Goal: Contribute content: Add original content to the website for others to see

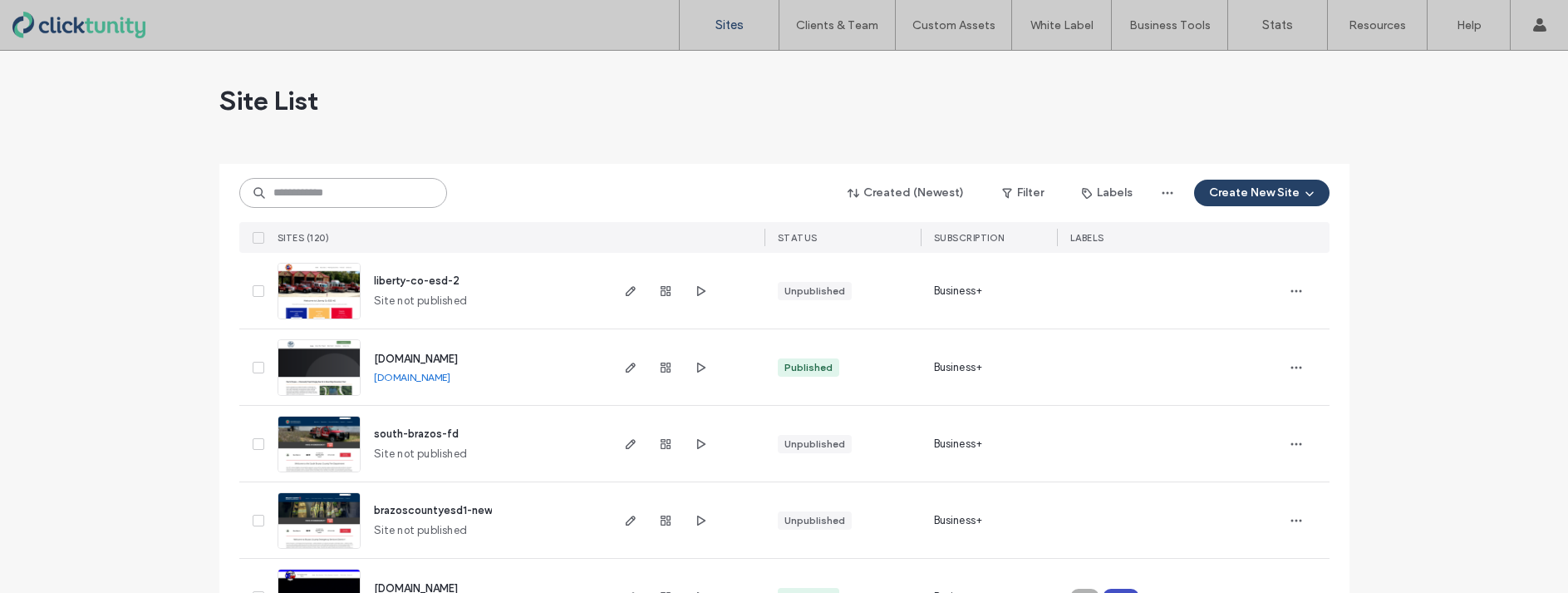
click at [316, 197] on input at bounding box center [343, 193] width 208 height 30
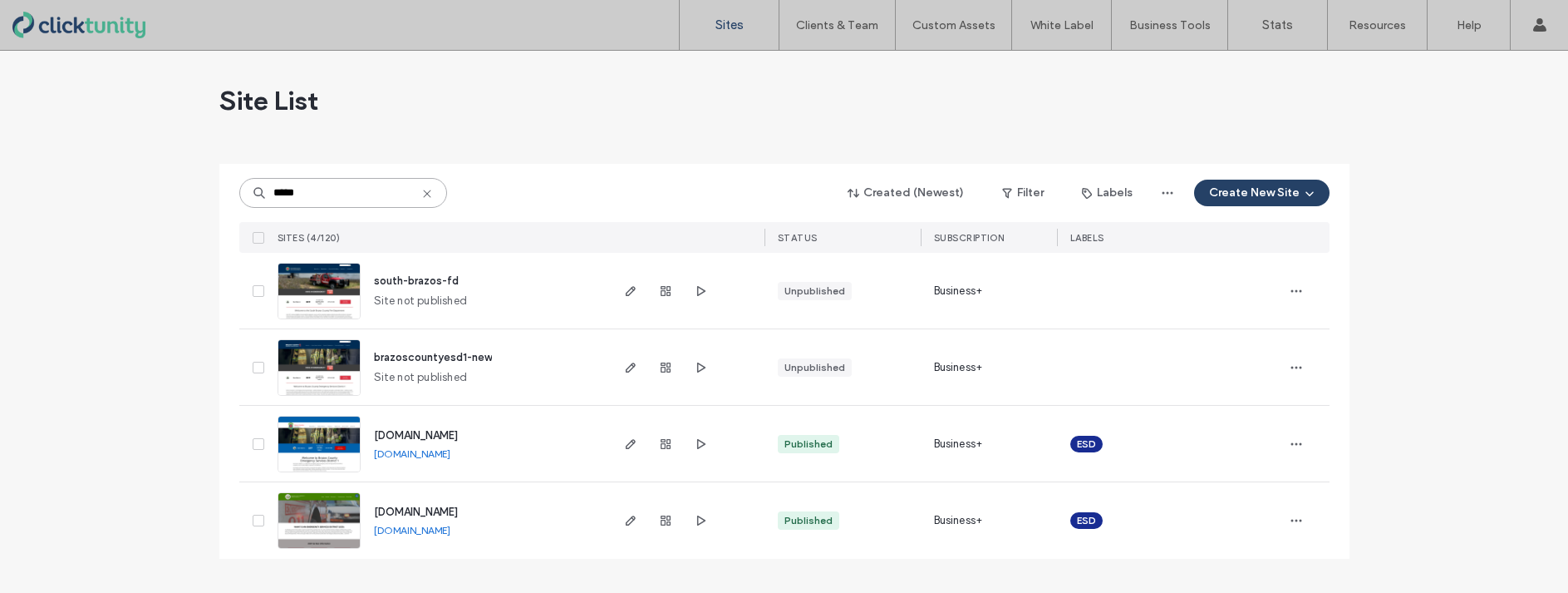
type input "*****"
click at [428, 435] on span "[DOMAIN_NAME]" at bounding box center [415, 436] width 84 height 13
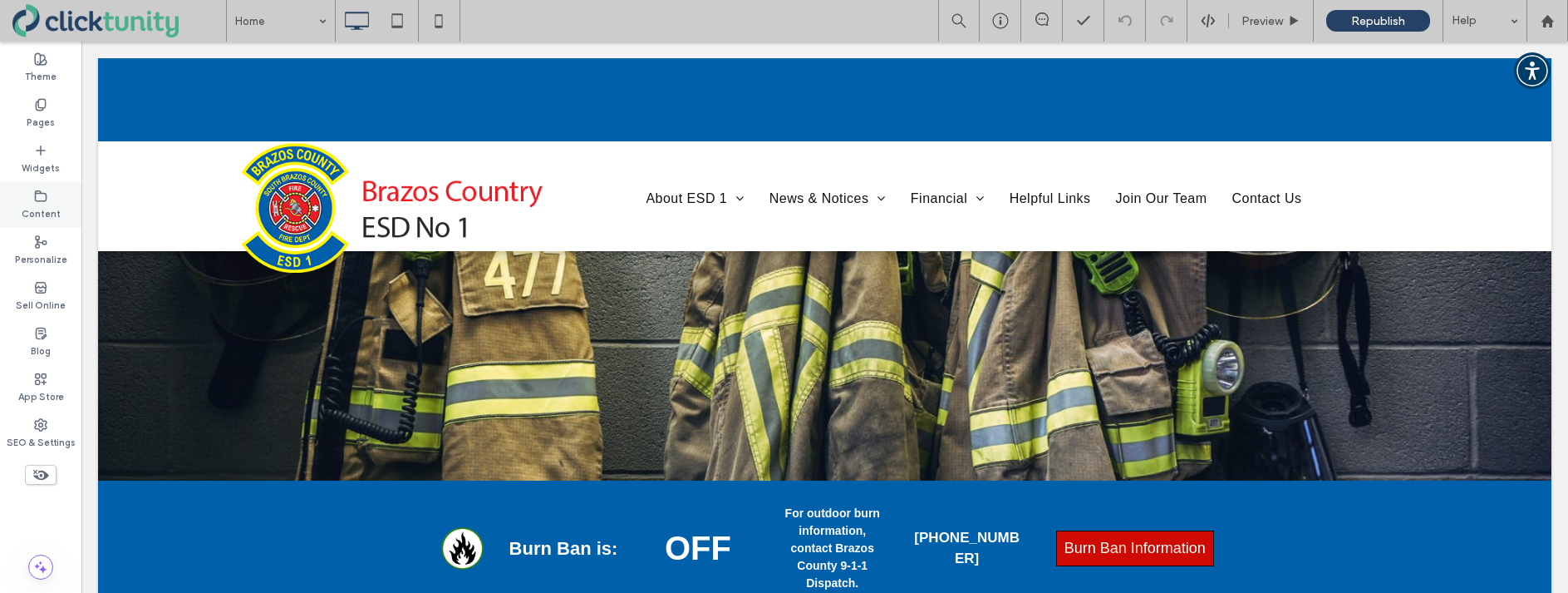
click at [32, 210] on label "Content" at bounding box center [41, 212] width 39 height 18
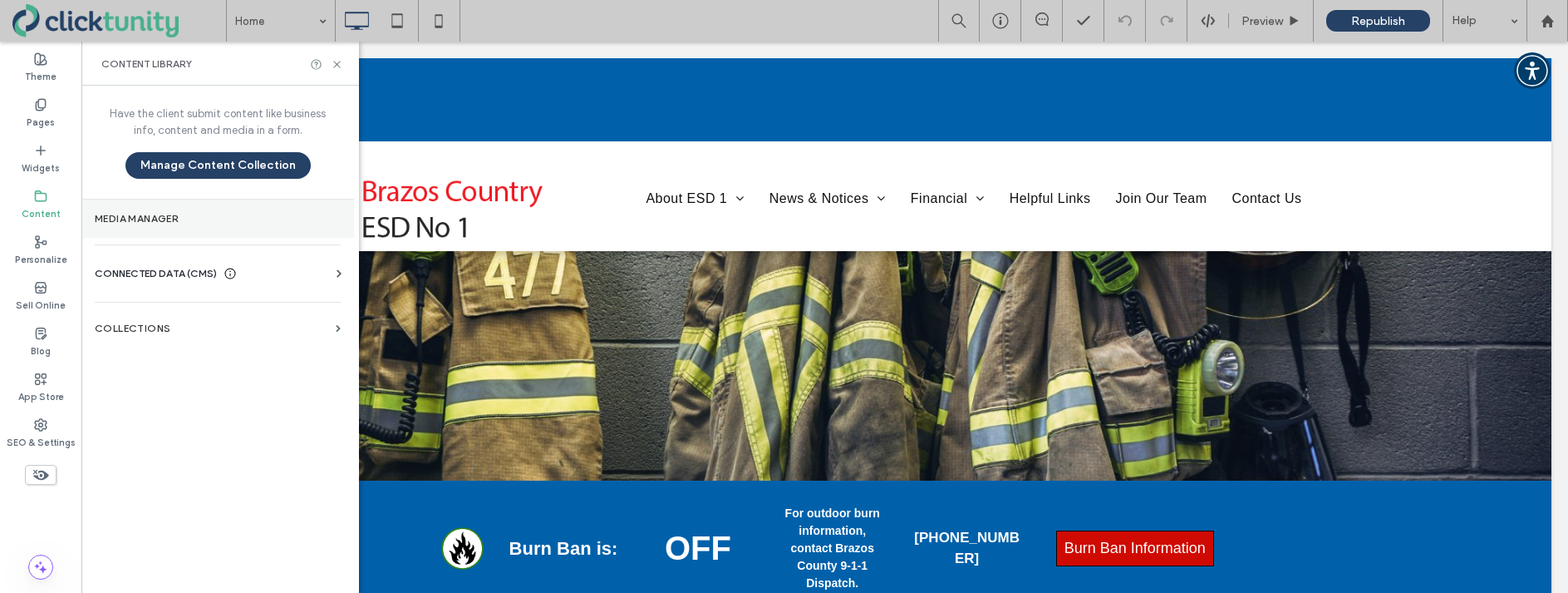
click at [126, 219] on label "Media Manager" at bounding box center [217, 218] width 246 height 12
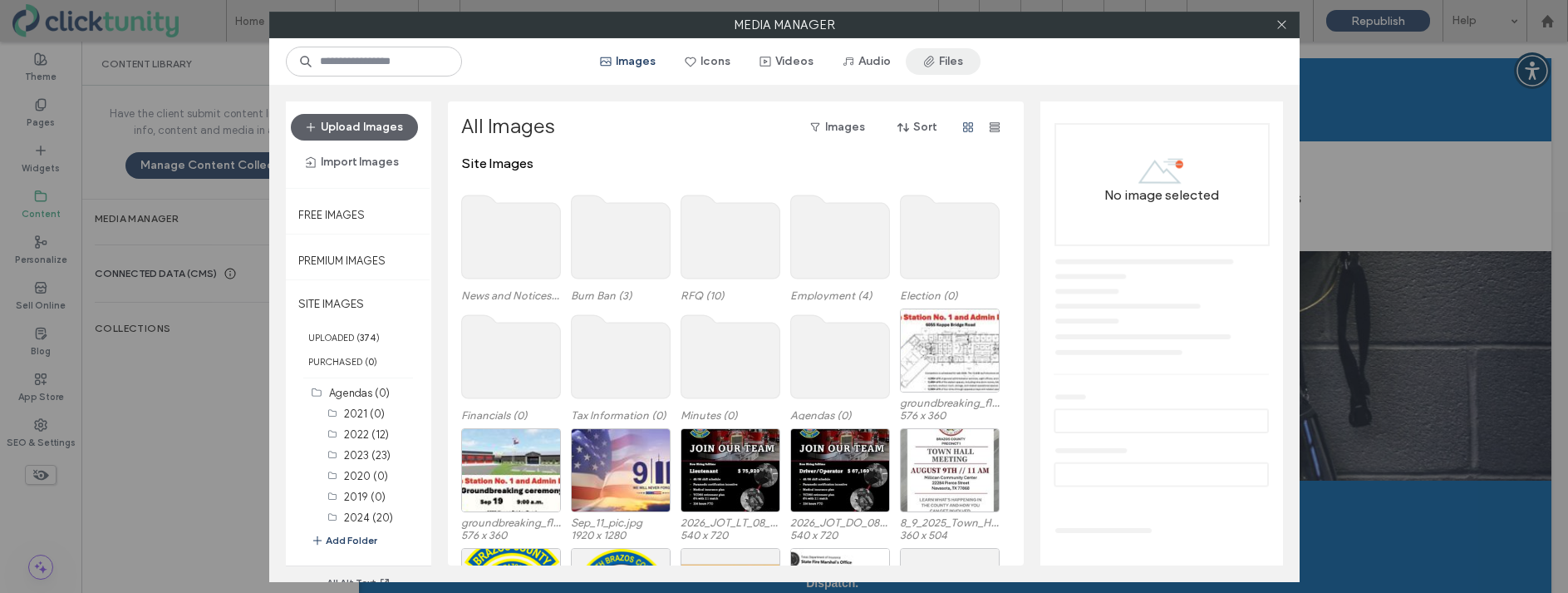
click at [949, 70] on button "Files" at bounding box center [944, 61] width 75 height 26
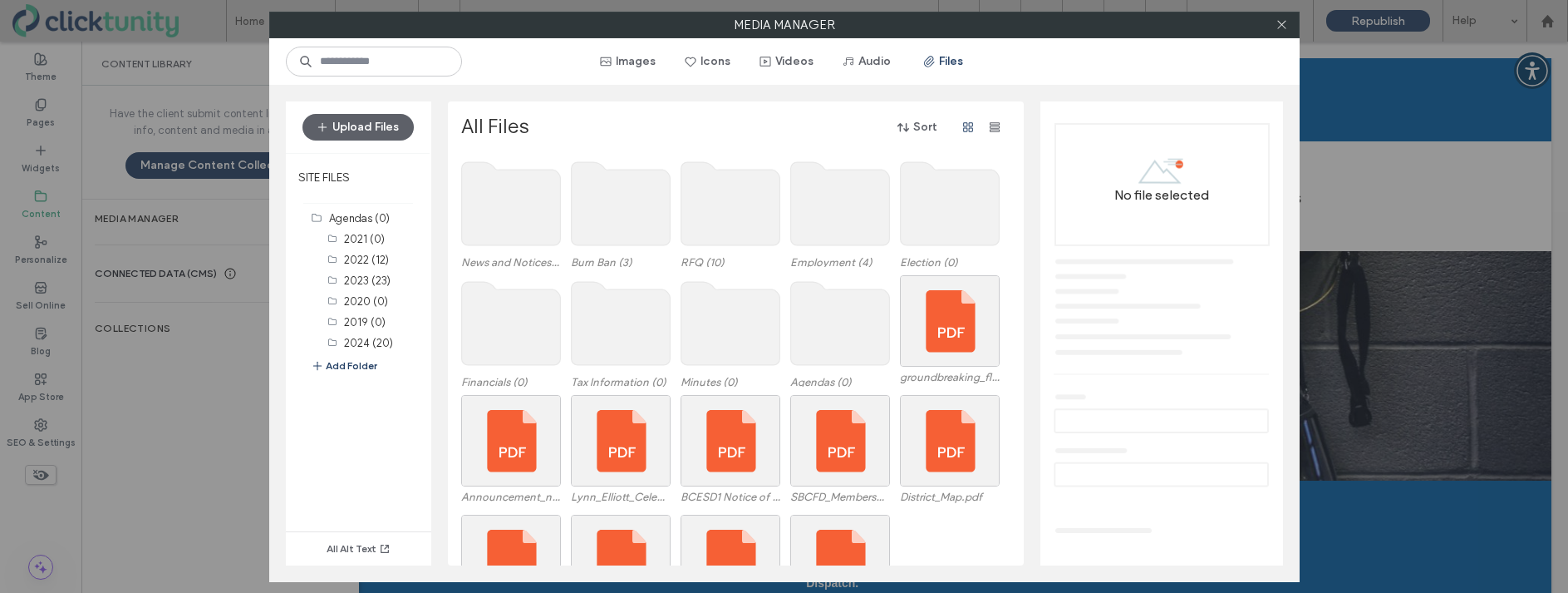
click at [843, 317] on use at bounding box center [840, 323] width 99 height 83
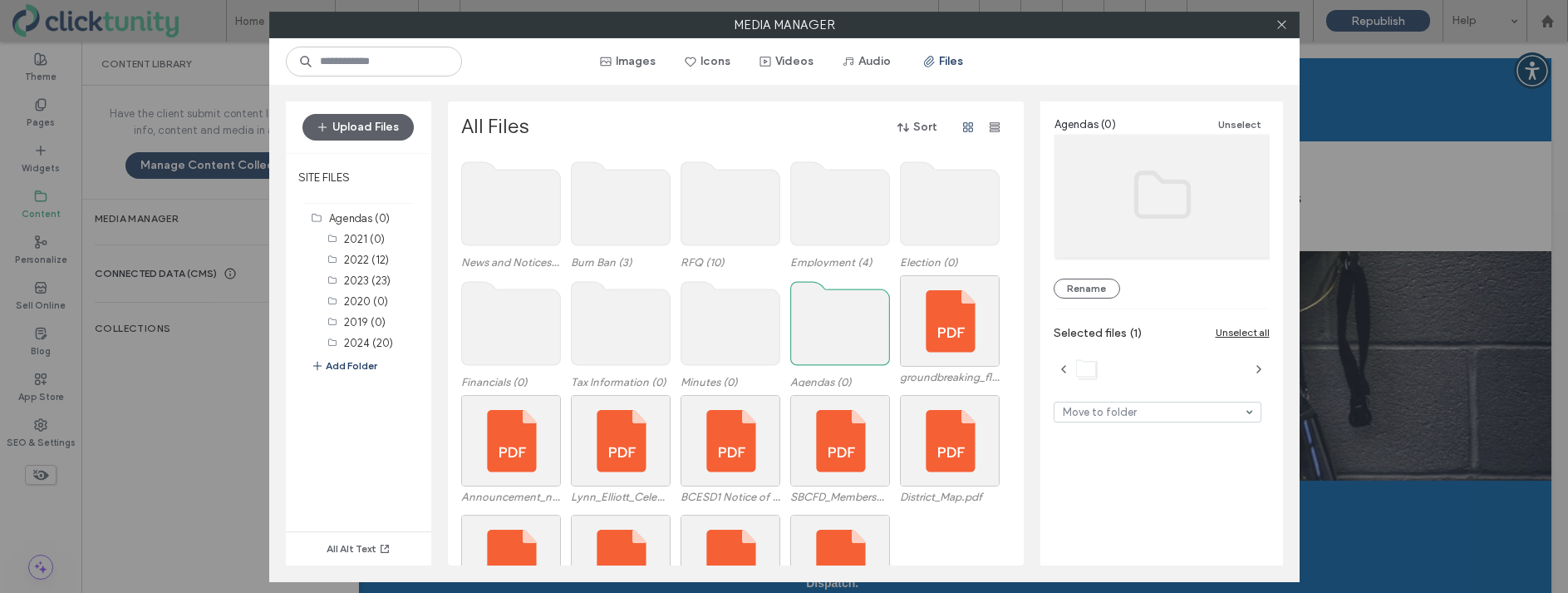
click at [843, 317] on use at bounding box center [840, 323] width 99 height 83
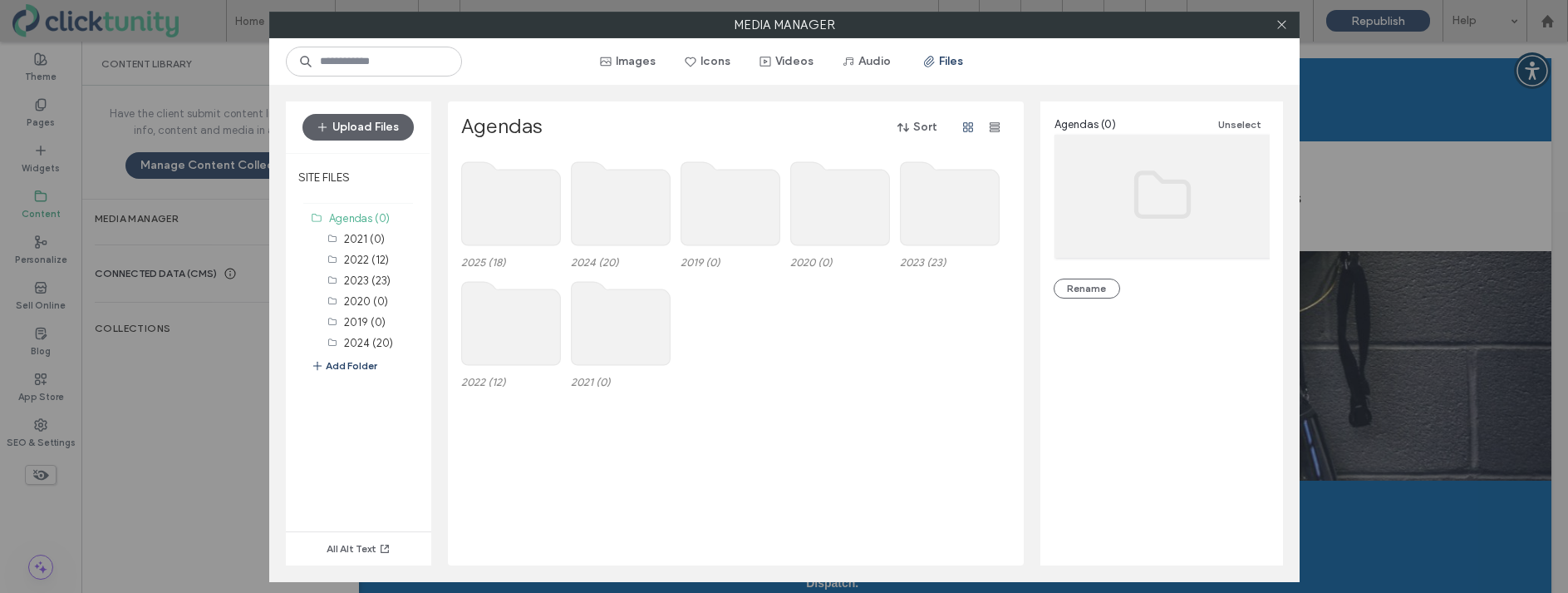
click at [514, 214] on use at bounding box center [510, 203] width 99 height 83
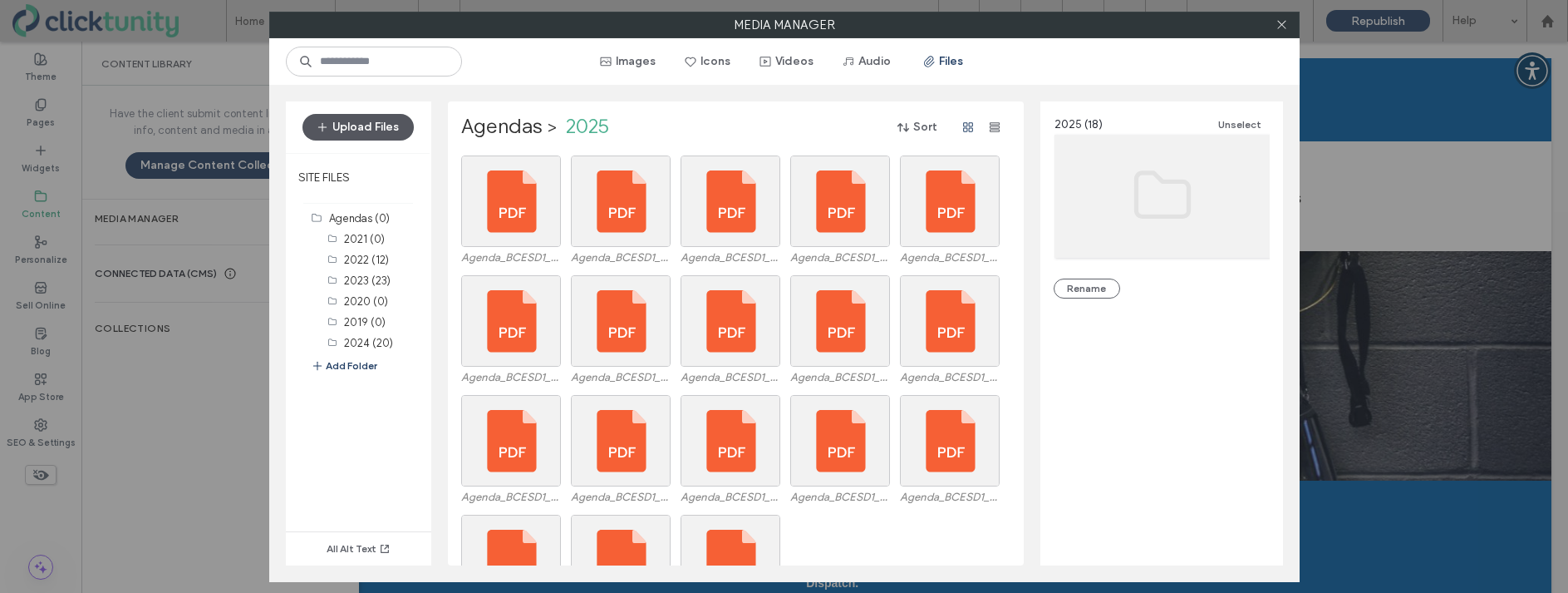
click at [382, 135] on button "Upload Files" at bounding box center [358, 126] width 112 height 26
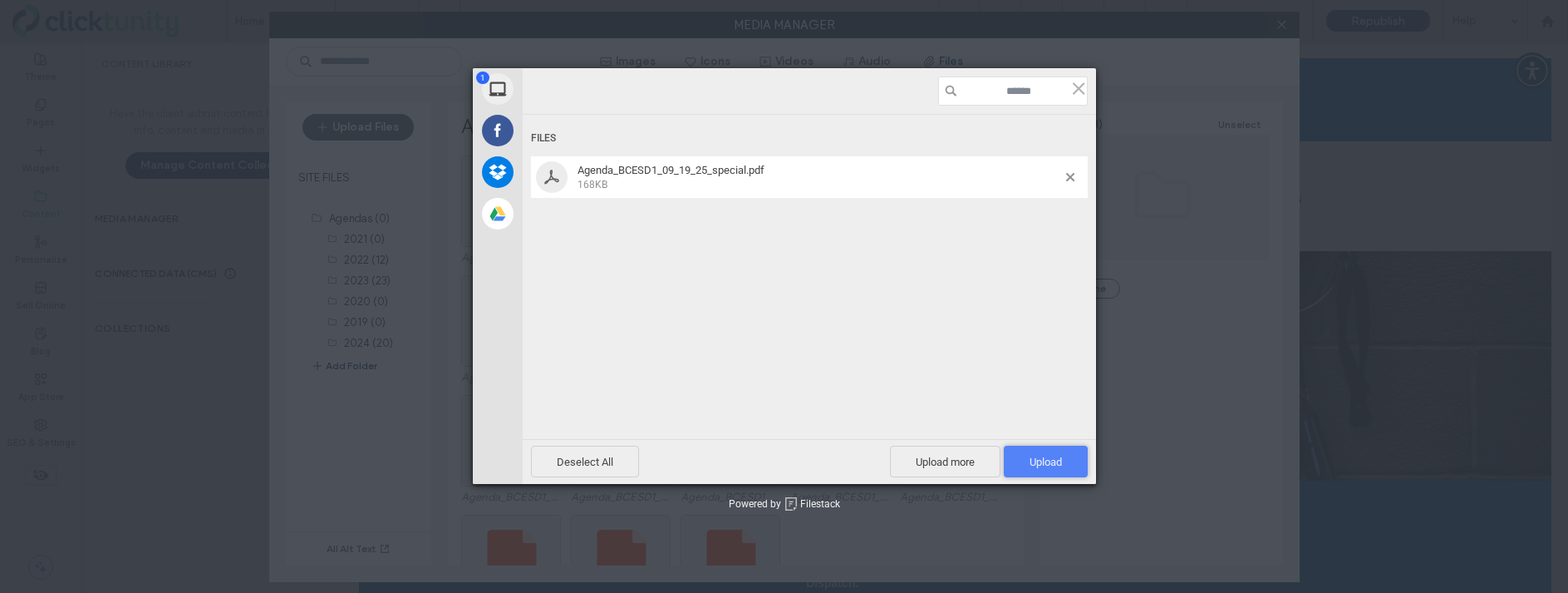
click at [1057, 457] on span "Upload 1" at bounding box center [1046, 462] width 33 height 13
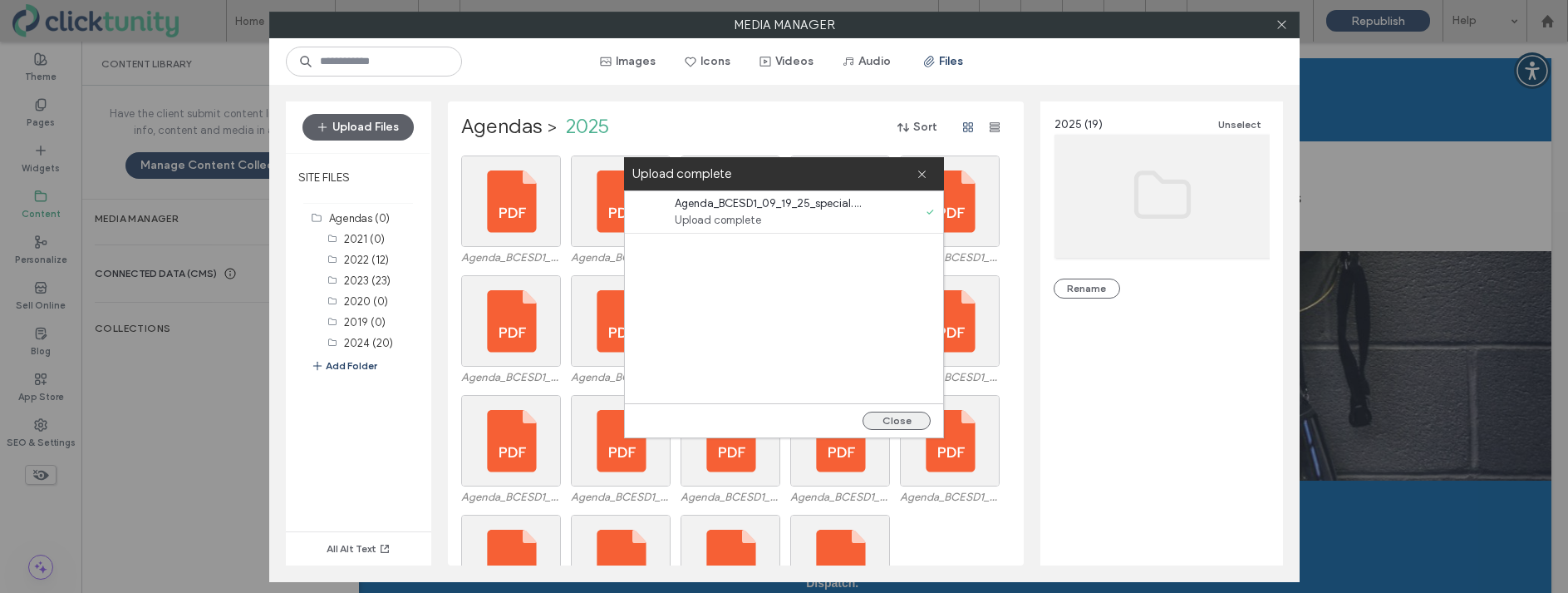
click at [898, 421] on button "Close" at bounding box center [896, 421] width 68 height 18
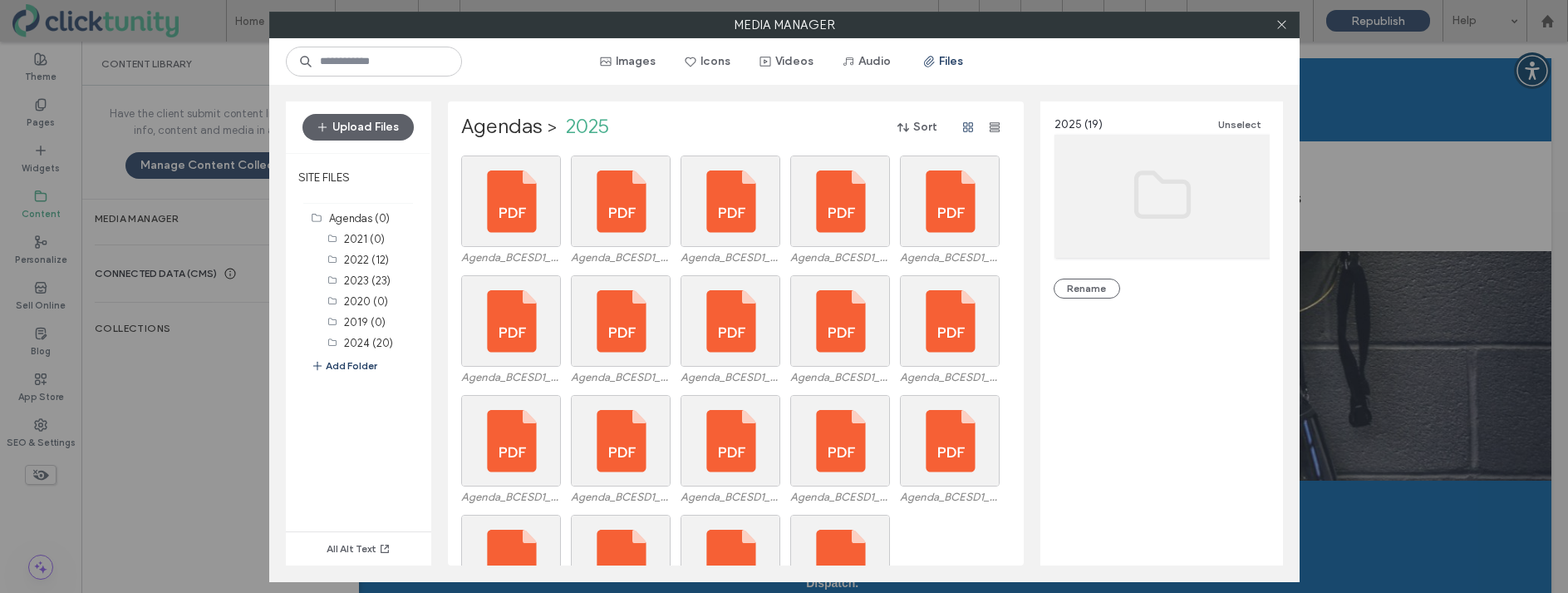
drag, startPoint x: 1283, startPoint y: 31, endPoint x: 981, endPoint y: 52, distance: 302.7
click at [1283, 31] on span at bounding box center [1283, 25] width 13 height 25
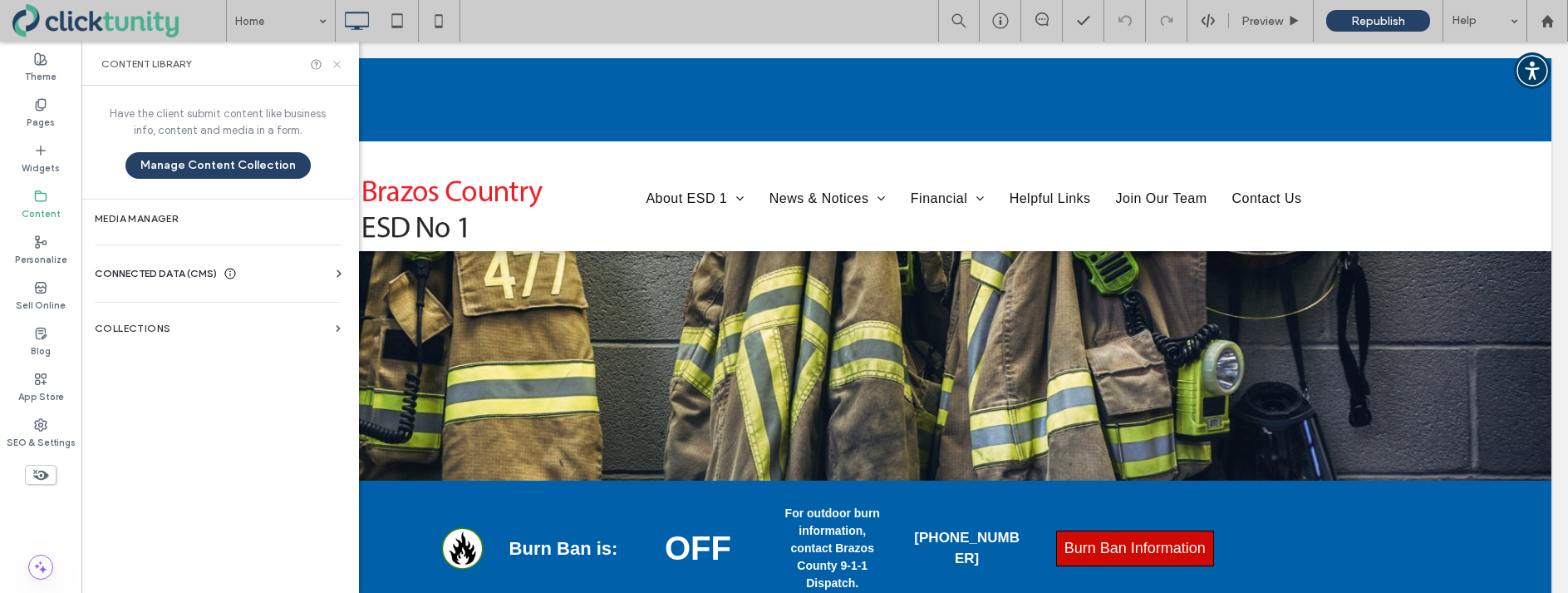
click at [340, 64] on icon at bounding box center [337, 65] width 13 height 13
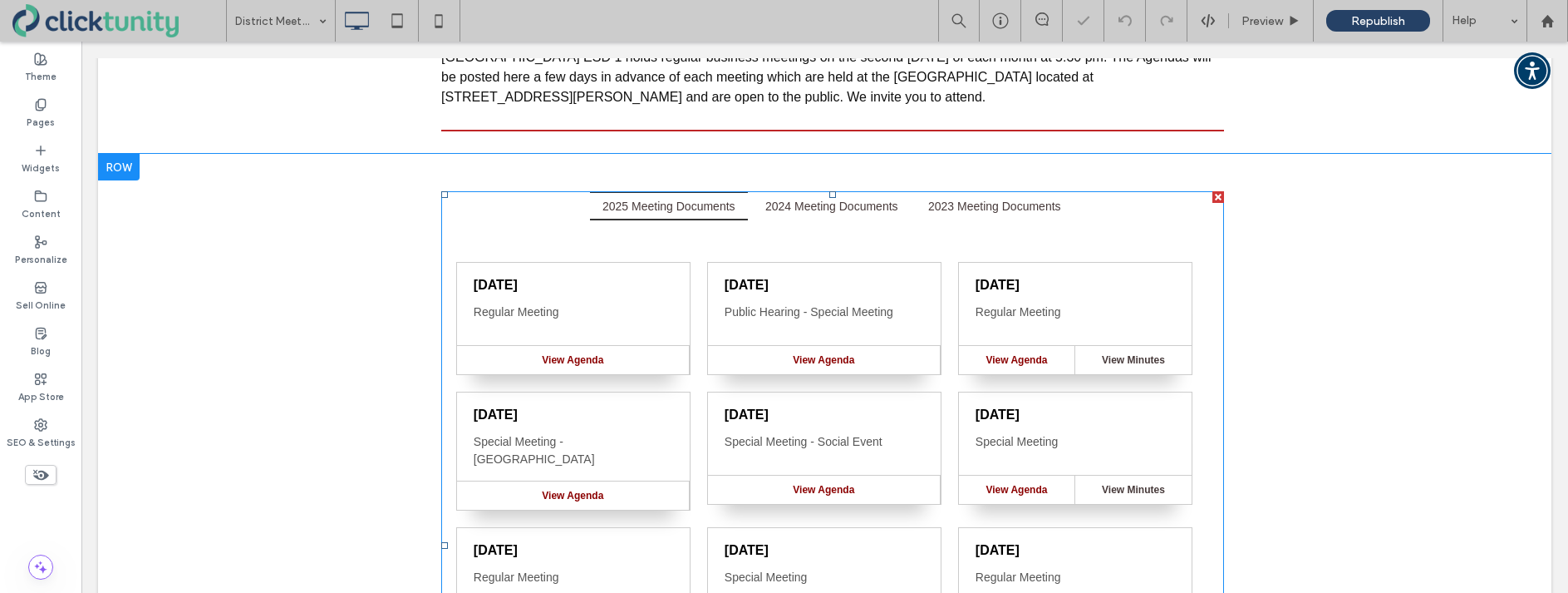
scroll to position [330, 0]
click at [703, 281] on span at bounding box center [833, 543] width 782 height 709
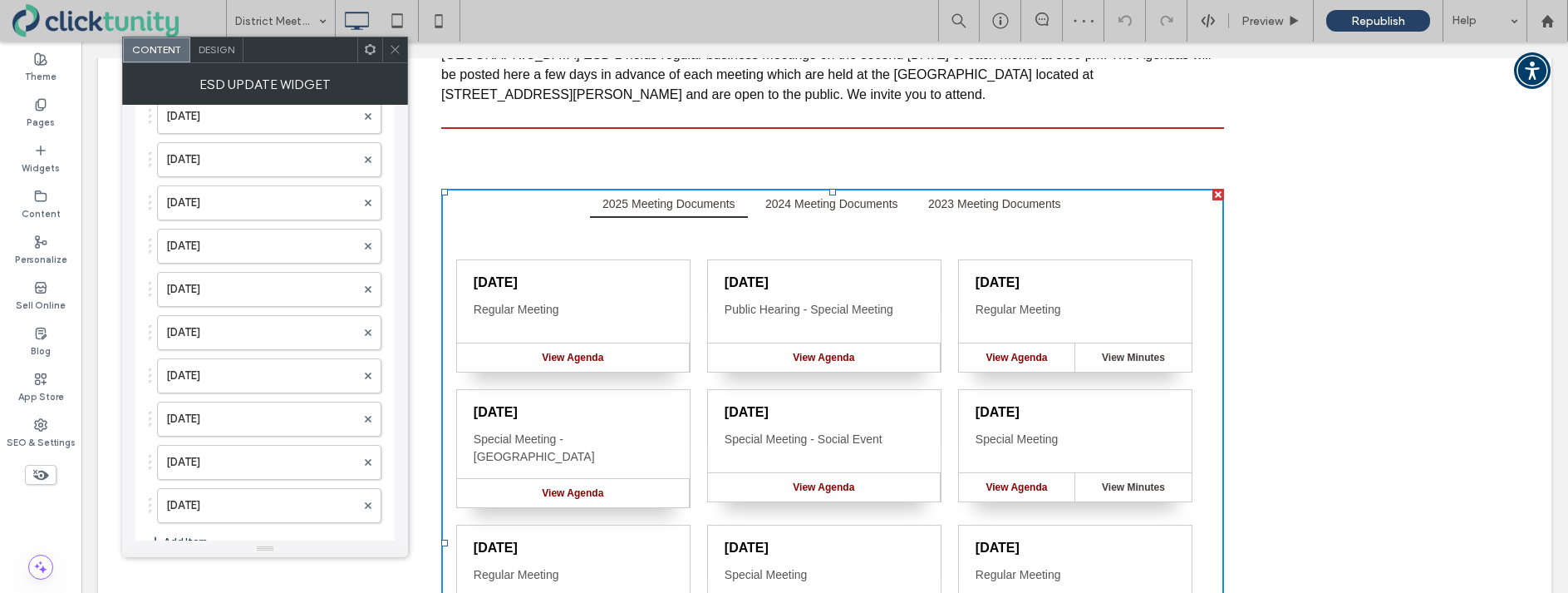
scroll to position [2849, 0]
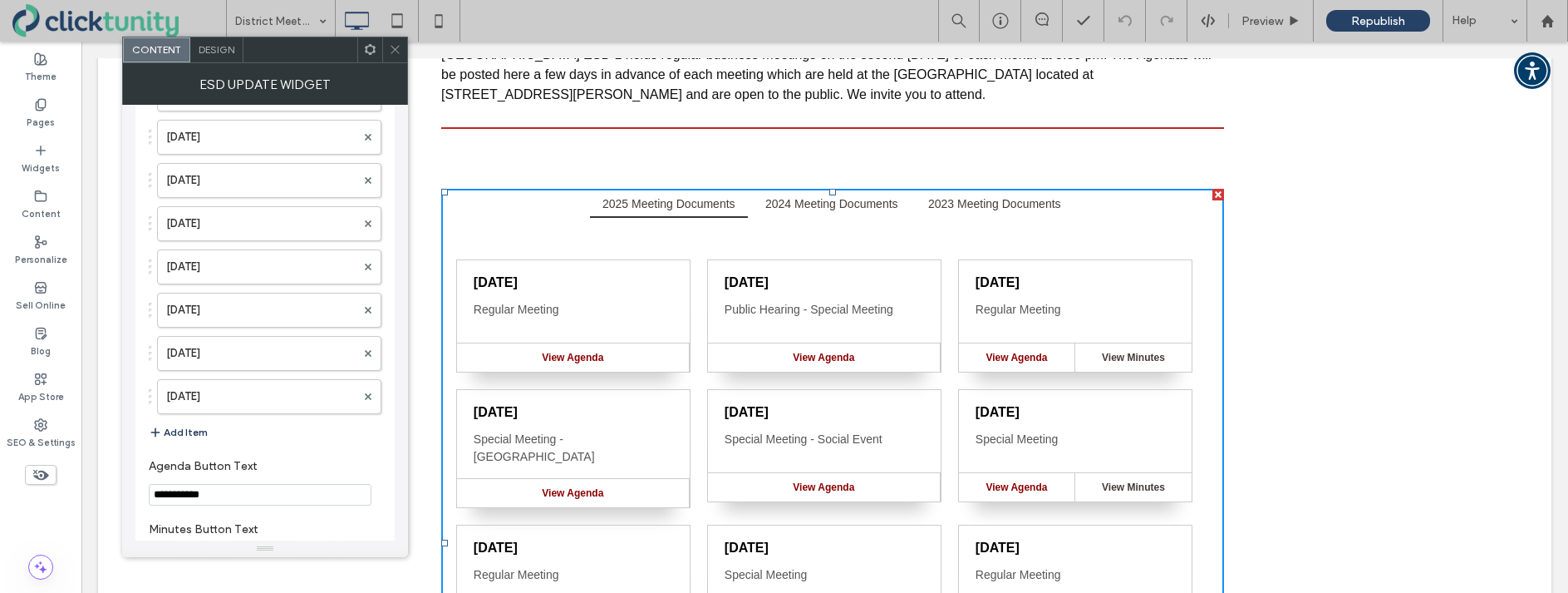
click at [189, 433] on button "Add Item" at bounding box center [178, 432] width 59 height 20
click at [191, 433] on label at bounding box center [261, 436] width 189 height 16
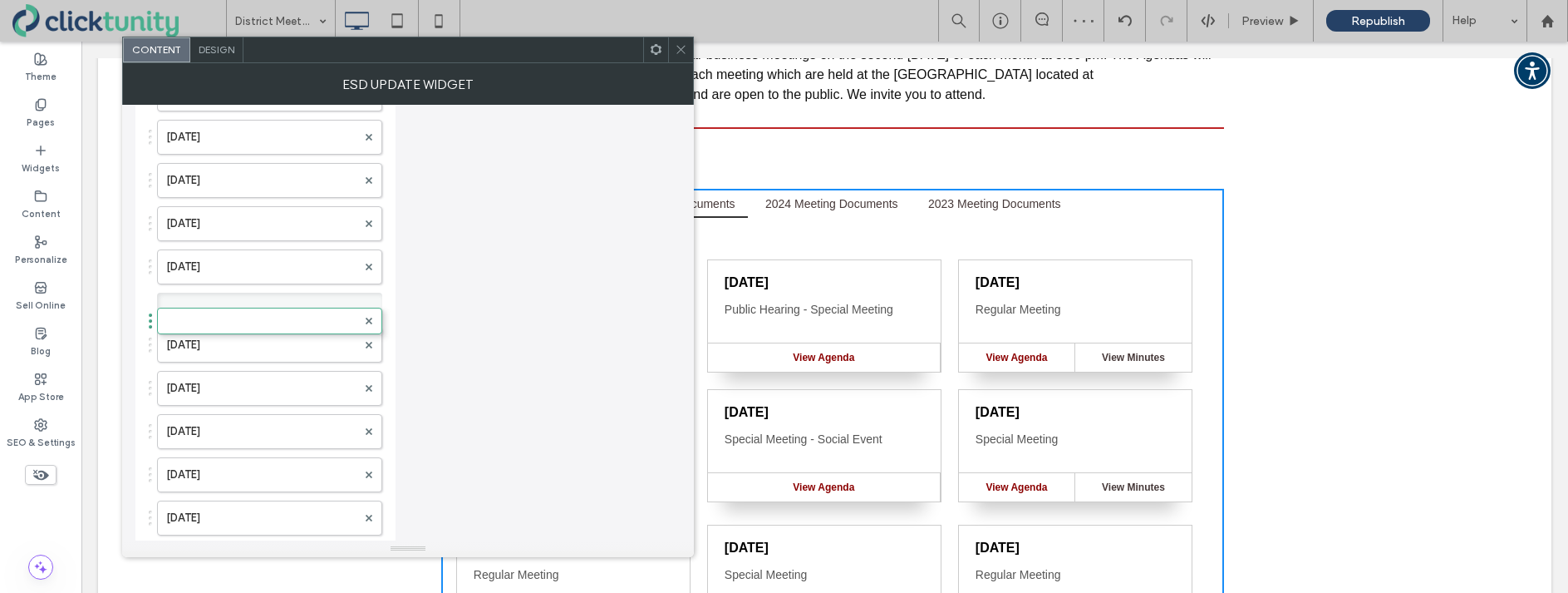
scroll to position [2459, 0]
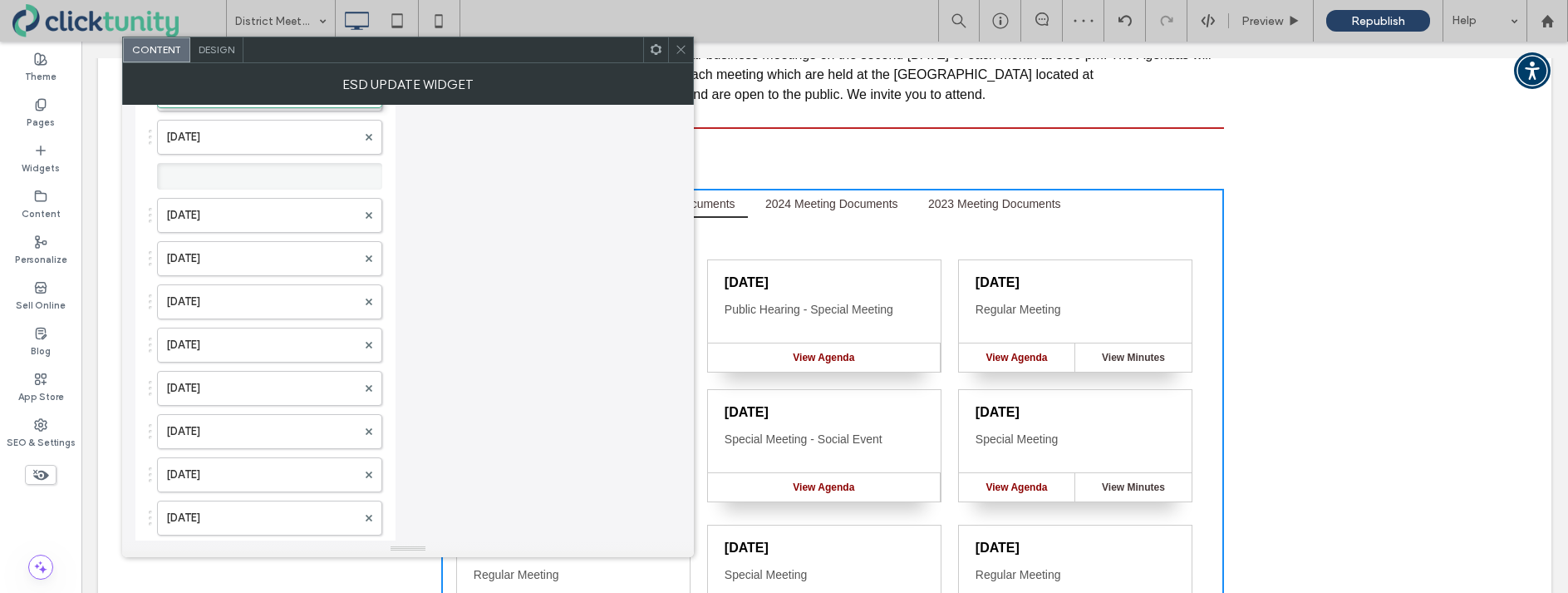
drag, startPoint x: 151, startPoint y: 437, endPoint x: 190, endPoint y: 88, distance: 351.2
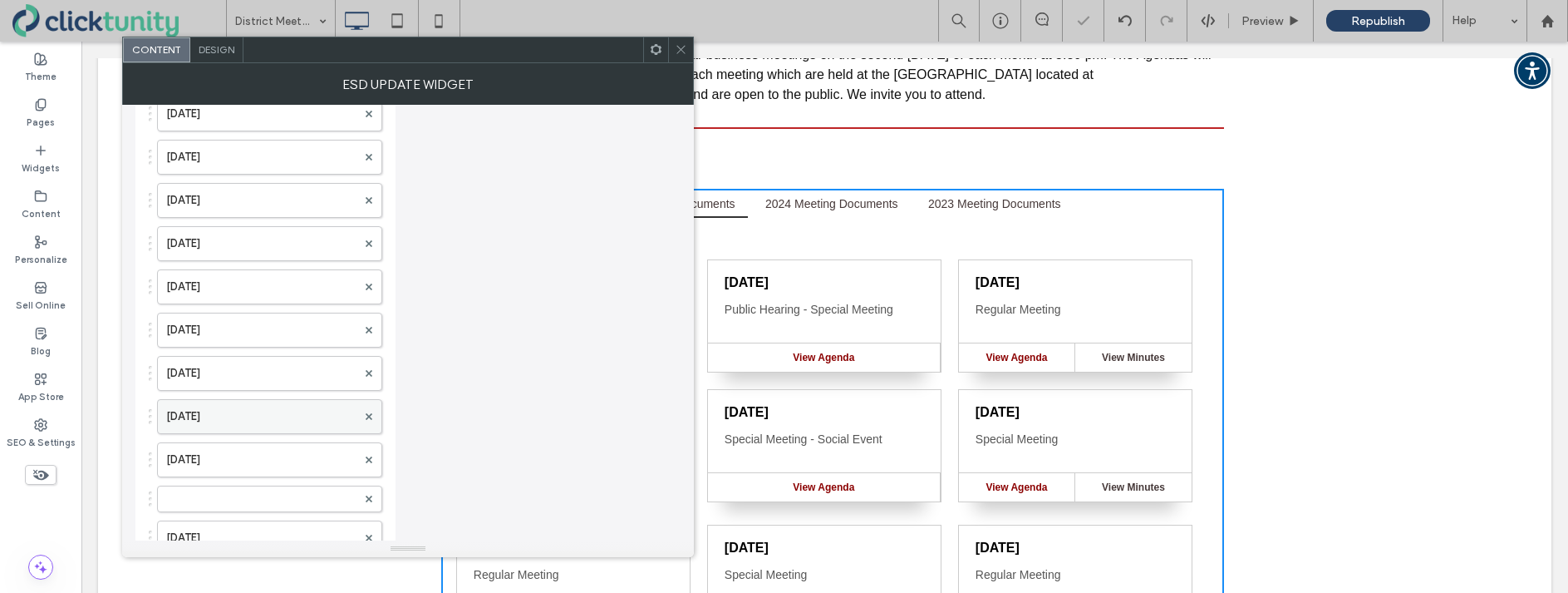
scroll to position [2132, 0]
click at [175, 496] on label at bounding box center [261, 504] width 190 height 16
drag, startPoint x: 179, startPoint y: 501, endPoint x: 220, endPoint y: 102, distance: 401.1
click at [219, 204] on label at bounding box center [261, 201] width 190 height 16
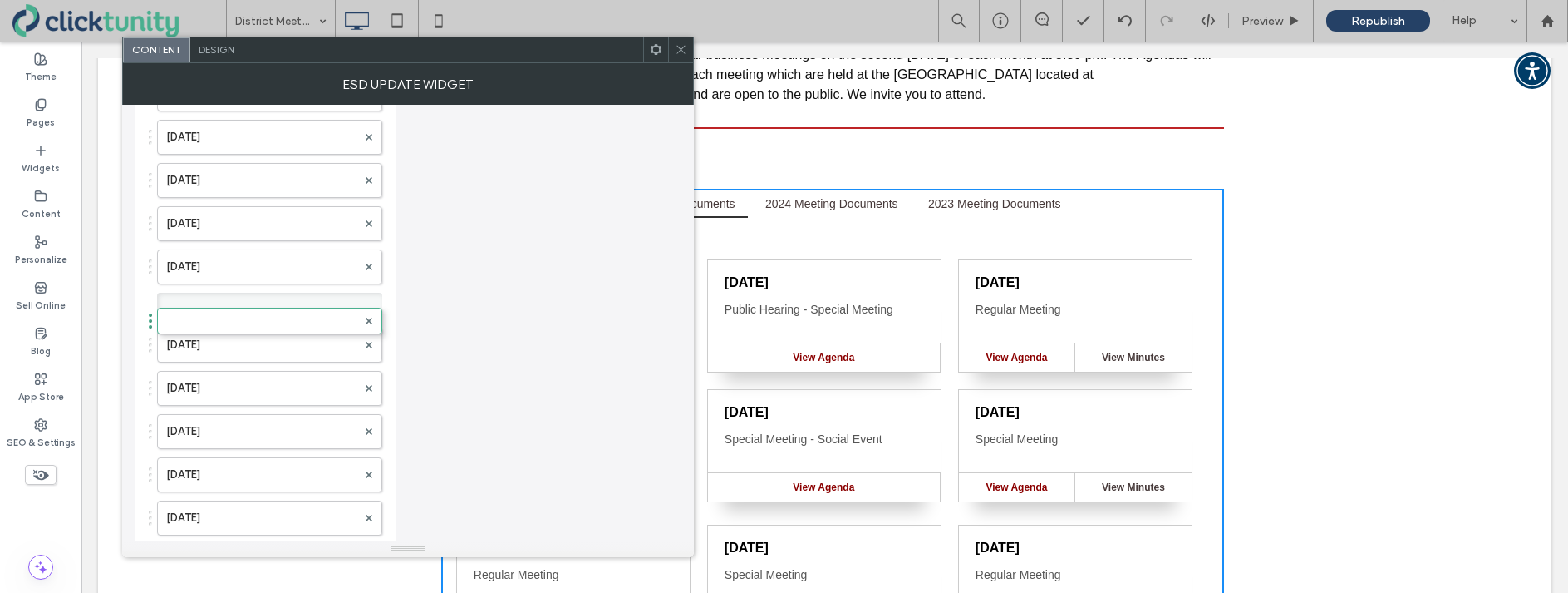
scroll to position [427, 0]
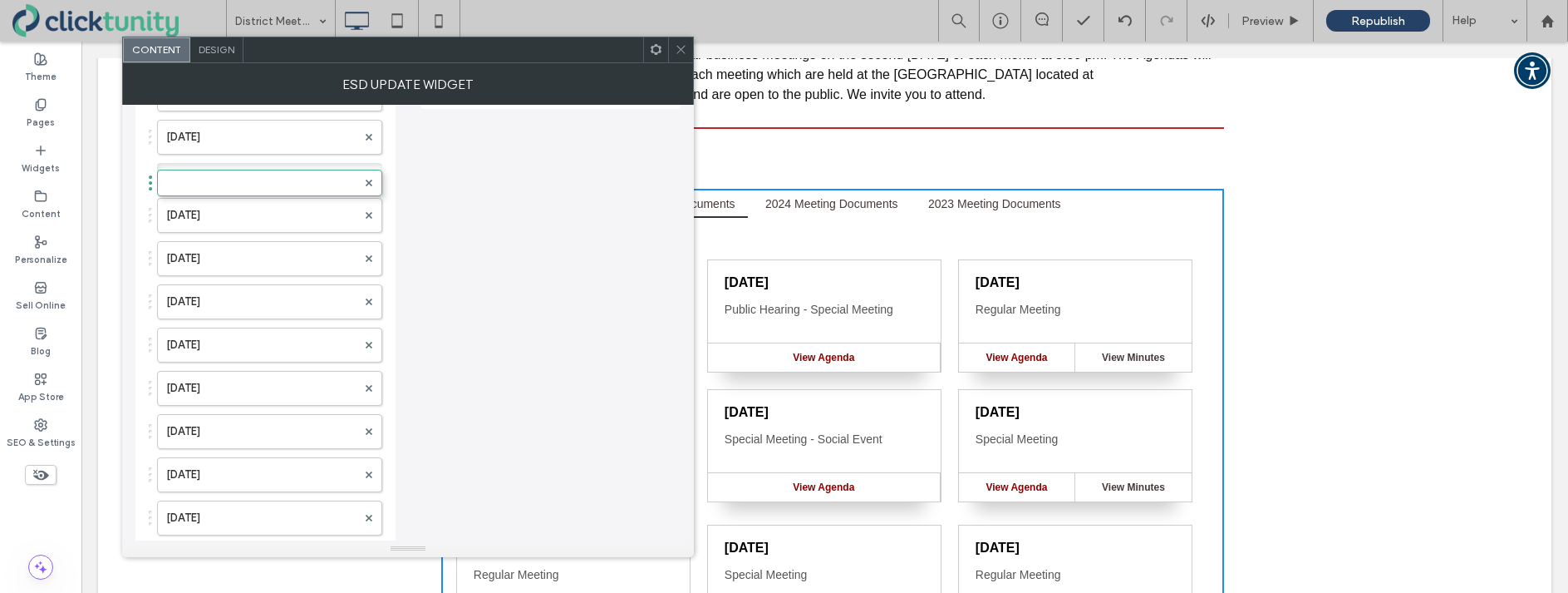
drag, startPoint x: 209, startPoint y: 521, endPoint x: 216, endPoint y: 87, distance: 434.1
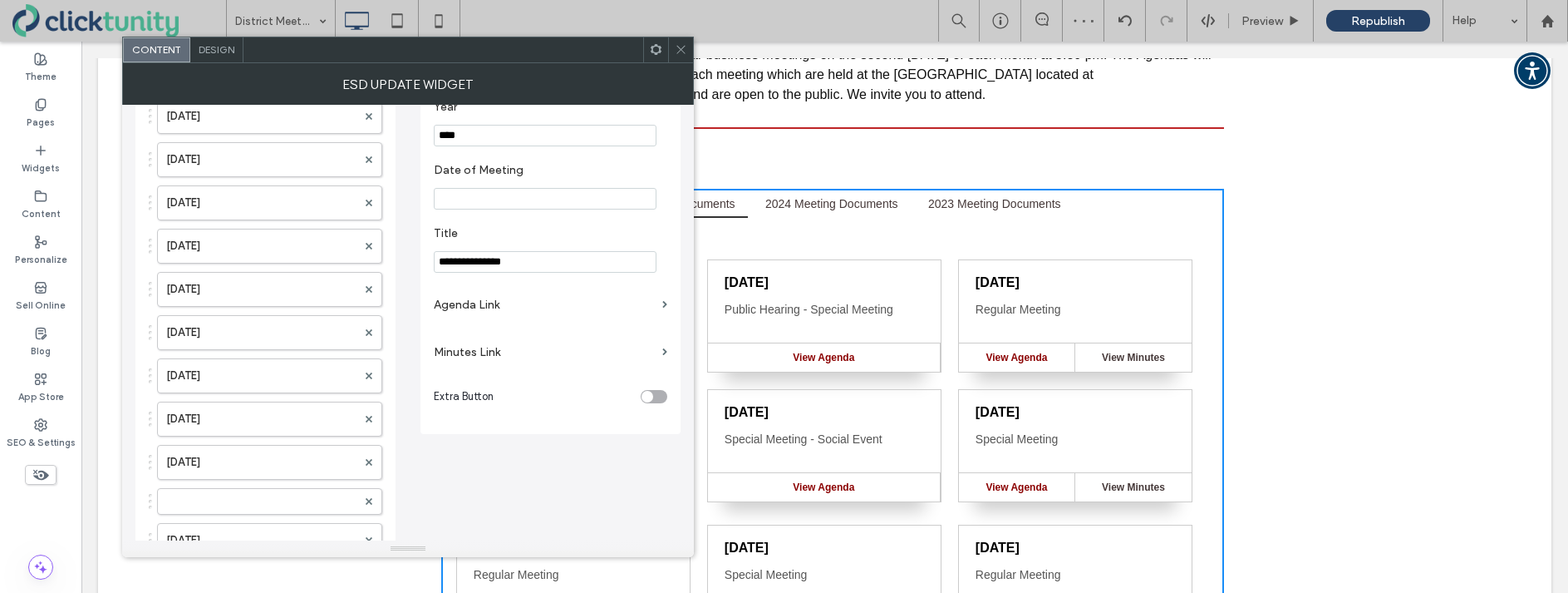
scroll to position [107, 0]
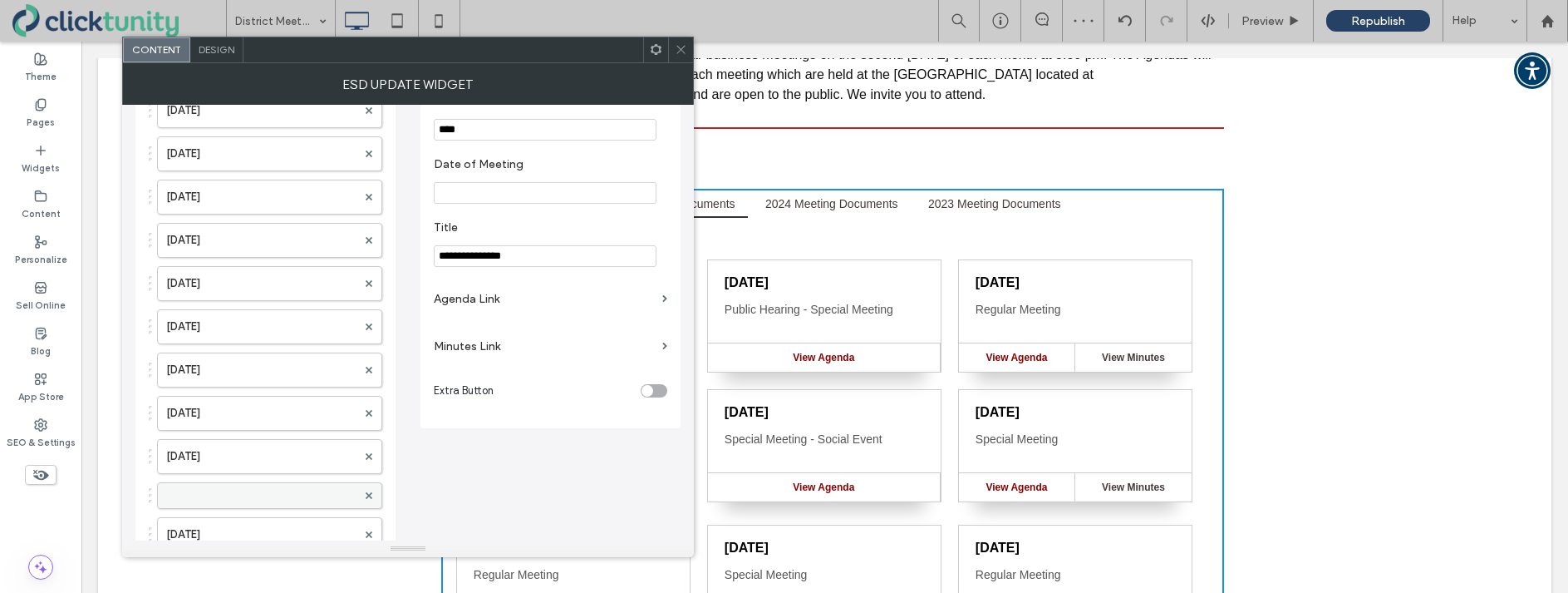
click at [205, 490] on label at bounding box center [261, 496] width 190 height 16
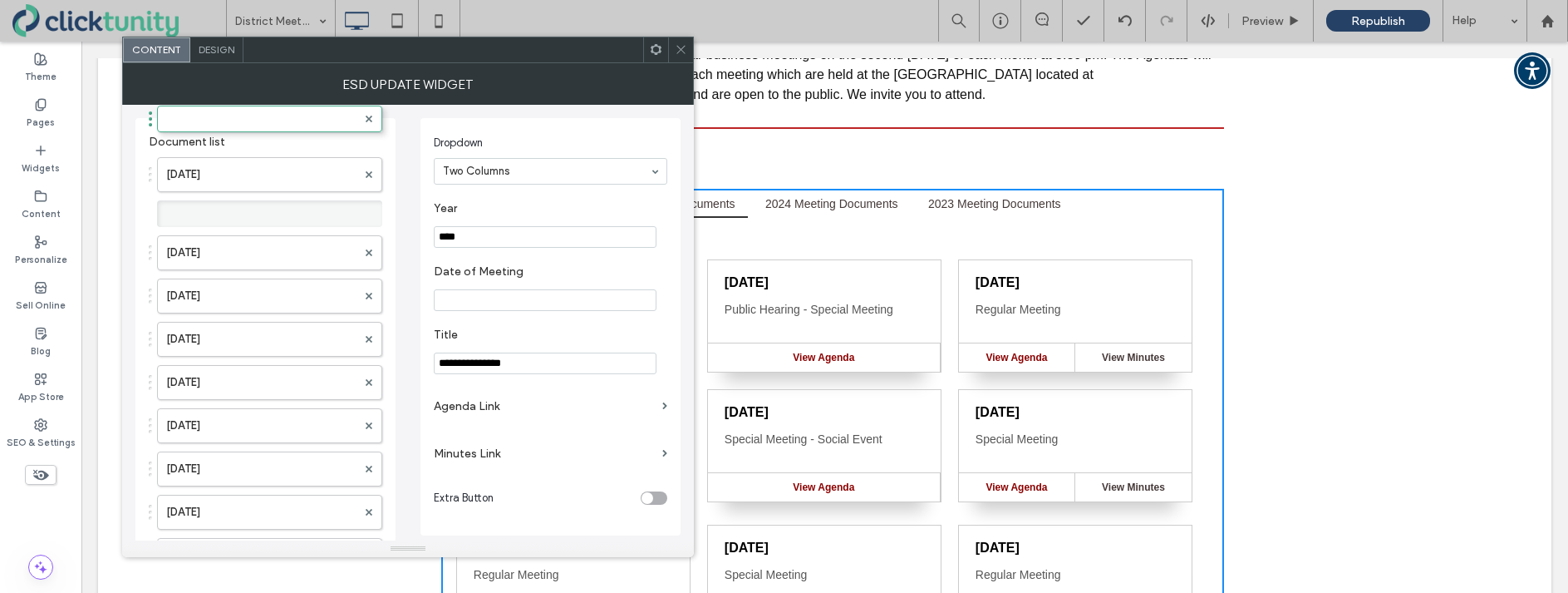
drag, startPoint x: 205, startPoint y: 491, endPoint x: 215, endPoint y: 95, distance: 396.1
click at [200, 209] on label at bounding box center [261, 214] width 190 height 16
drag, startPoint x: 200, startPoint y: 201, endPoint x: 201, endPoint y: 161, distance: 40.0
click at [198, 166] on label at bounding box center [261, 170] width 190 height 16
drag, startPoint x: 457, startPoint y: 238, endPoint x: 467, endPoint y: 238, distance: 10.0
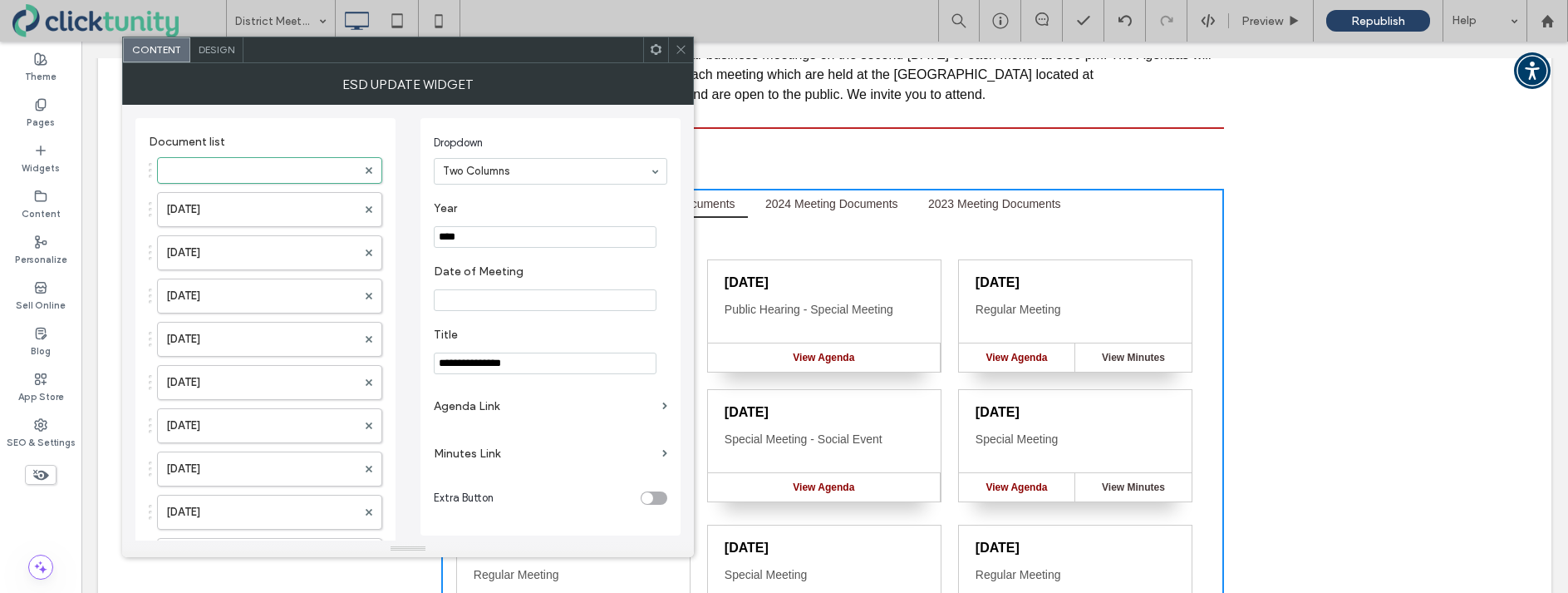
click at [467, 238] on input "****" at bounding box center [544, 237] width 223 height 22
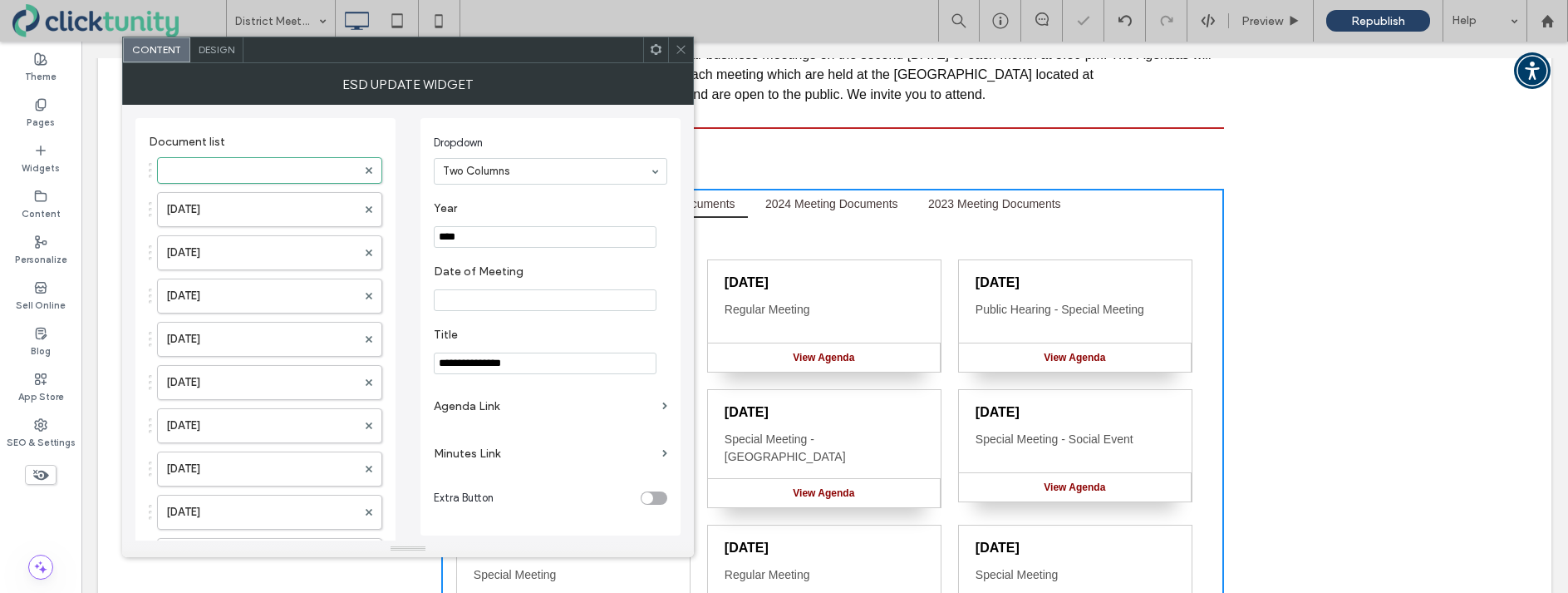
type input "****"
click at [474, 307] on input "Date of Meeting" at bounding box center [544, 300] width 223 height 22
type input "**********"
drag, startPoint x: 476, startPoint y: 370, endPoint x: 387, endPoint y: 365, distance: 89.1
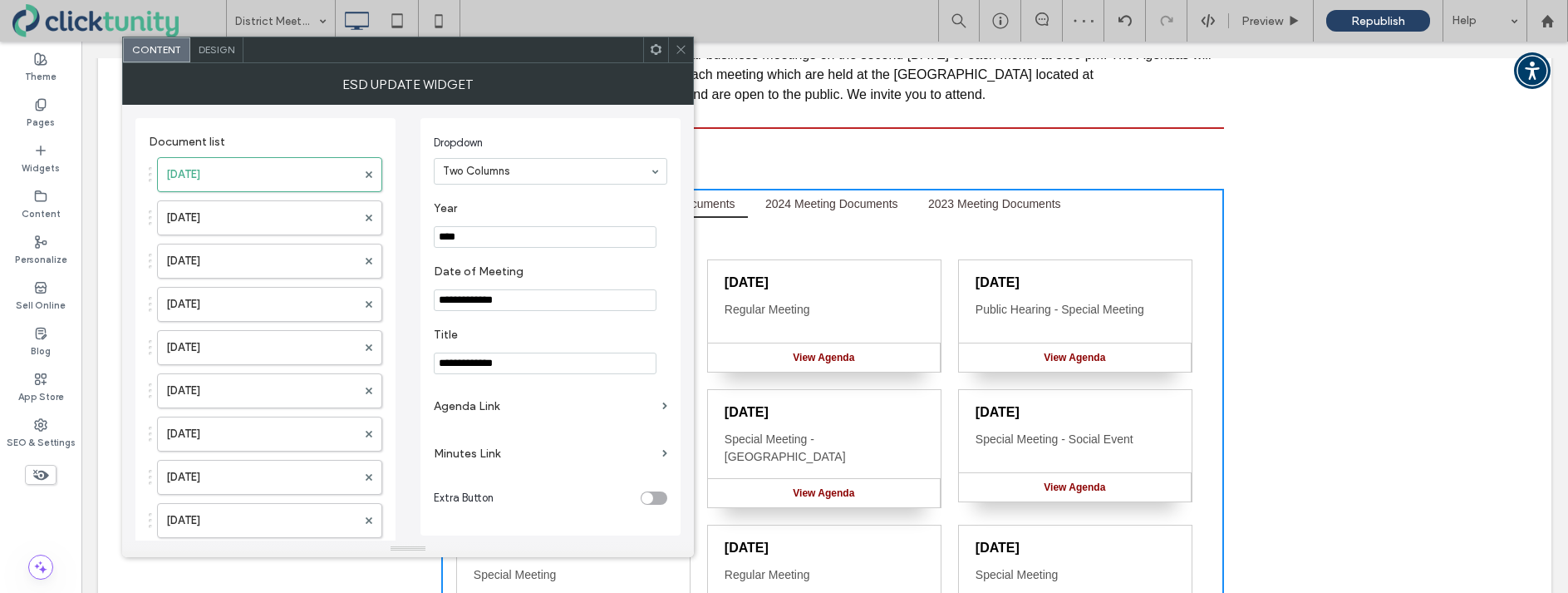
click at [454, 410] on label "Agenda Link" at bounding box center [544, 407] width 222 height 31
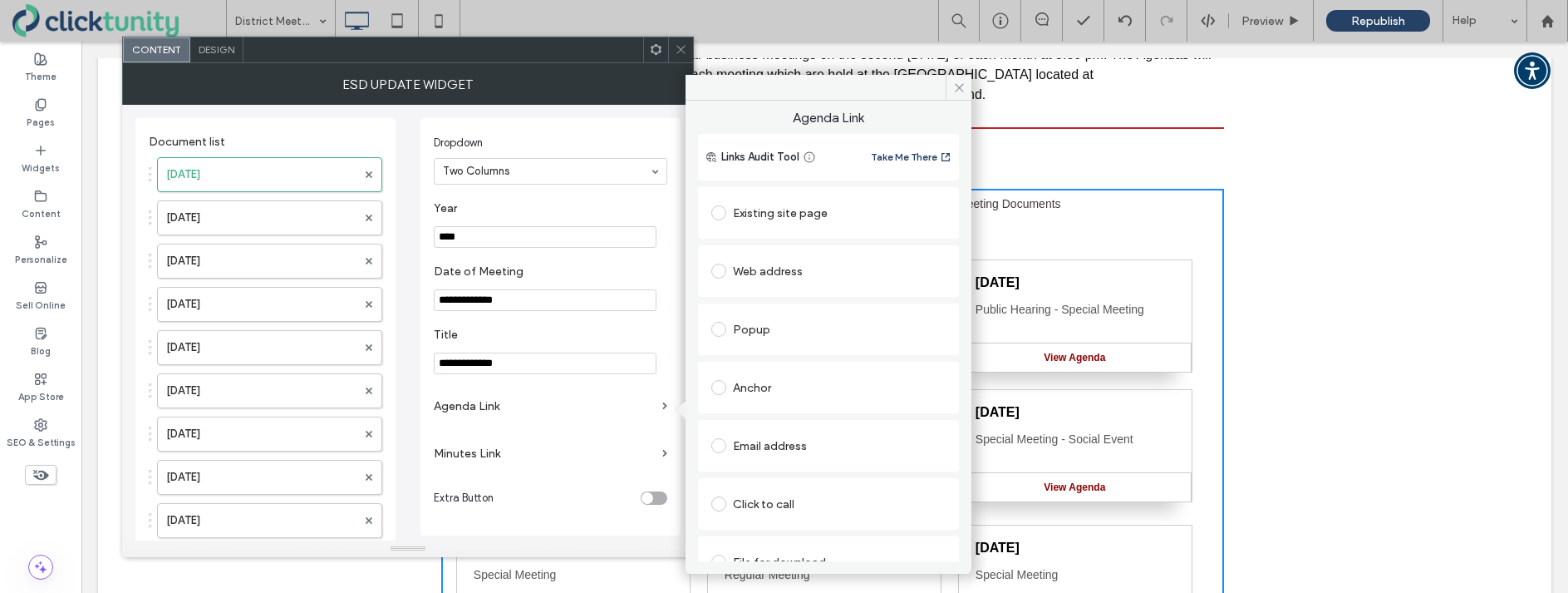
scroll to position [26, 0]
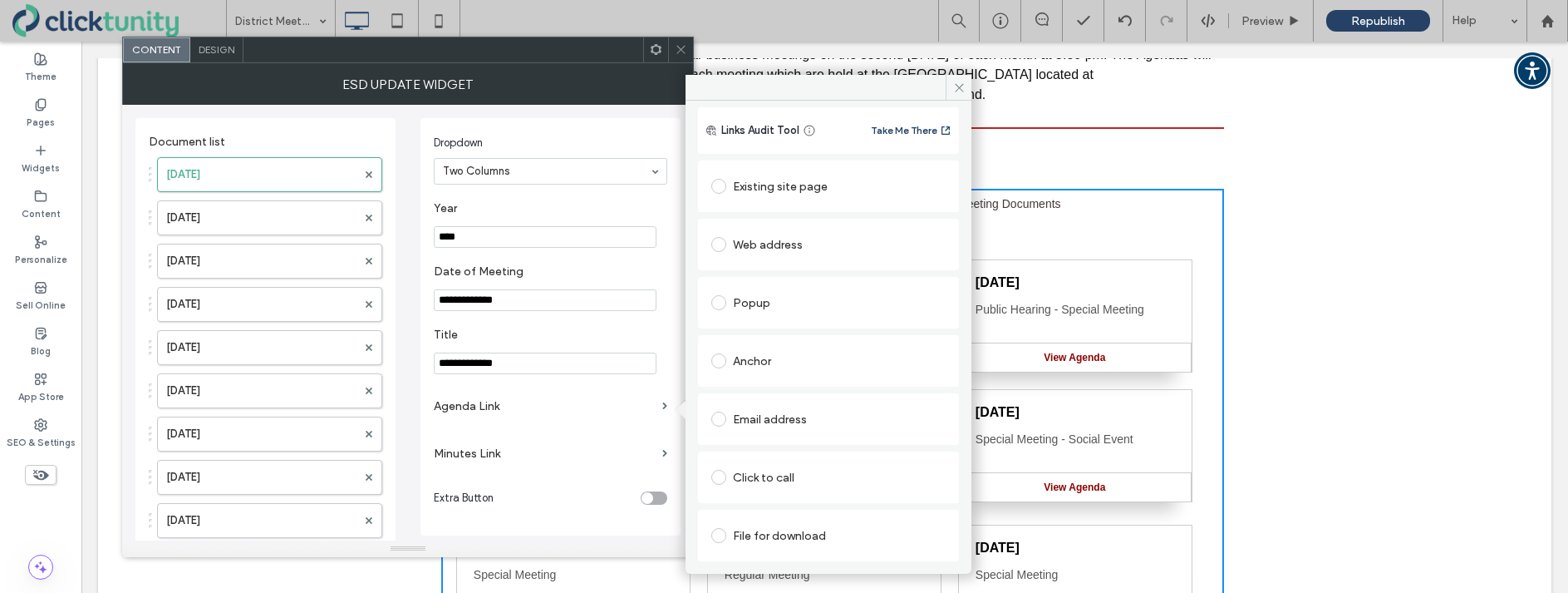
click at [718, 534] on span at bounding box center [719, 536] width 15 height 15
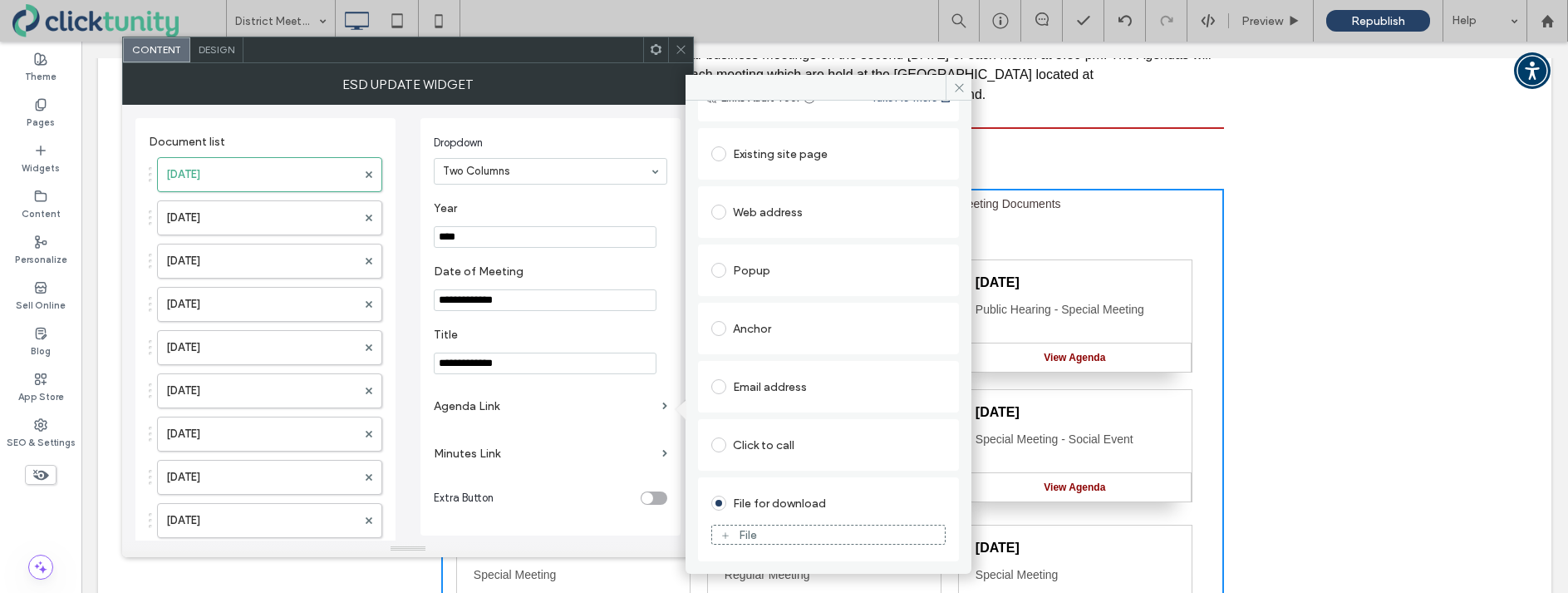
click at [724, 532] on icon at bounding box center [725, 535] width 10 height 10
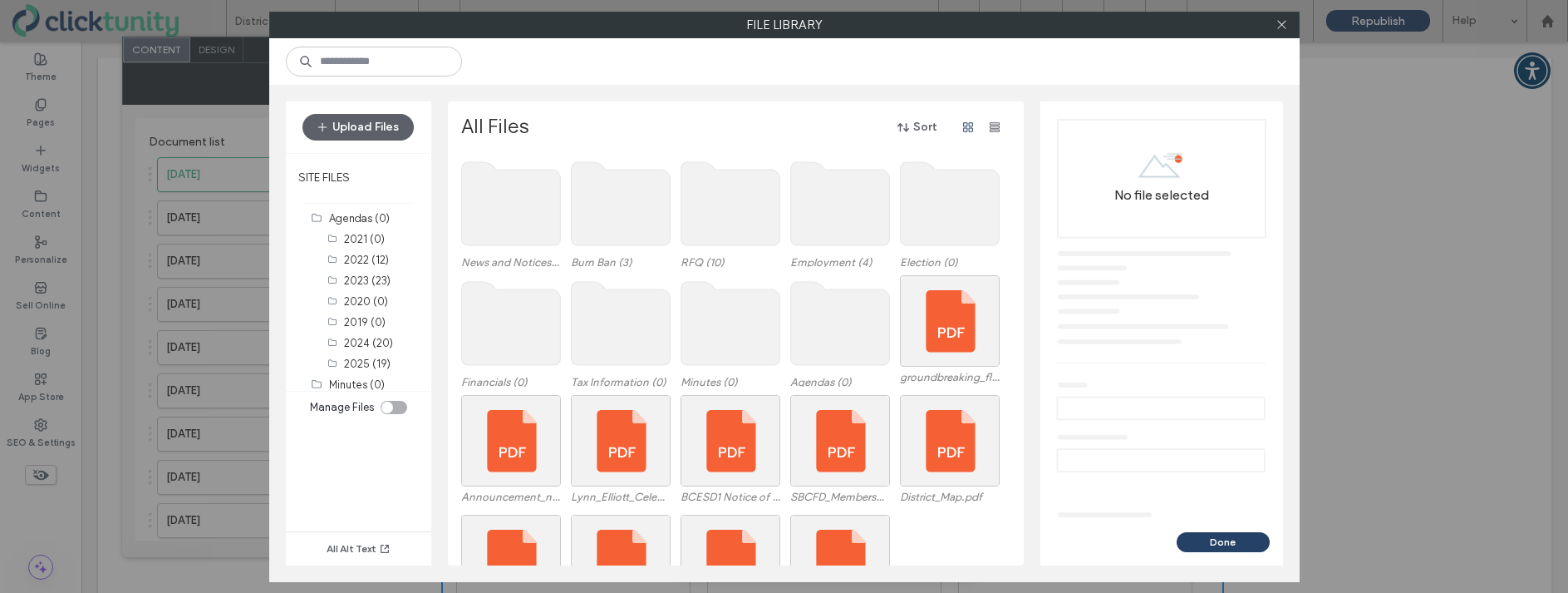
click at [828, 335] on use at bounding box center [840, 323] width 99 height 83
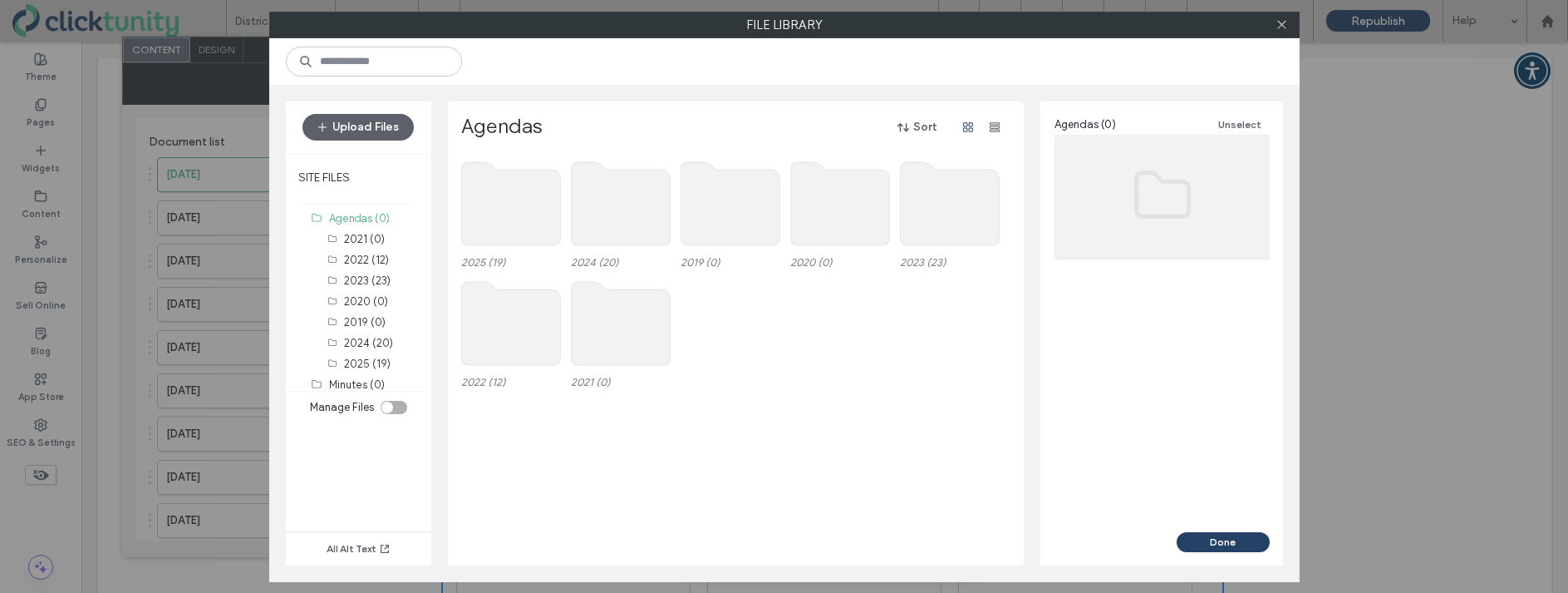
click at [517, 219] on use at bounding box center [510, 203] width 99 height 83
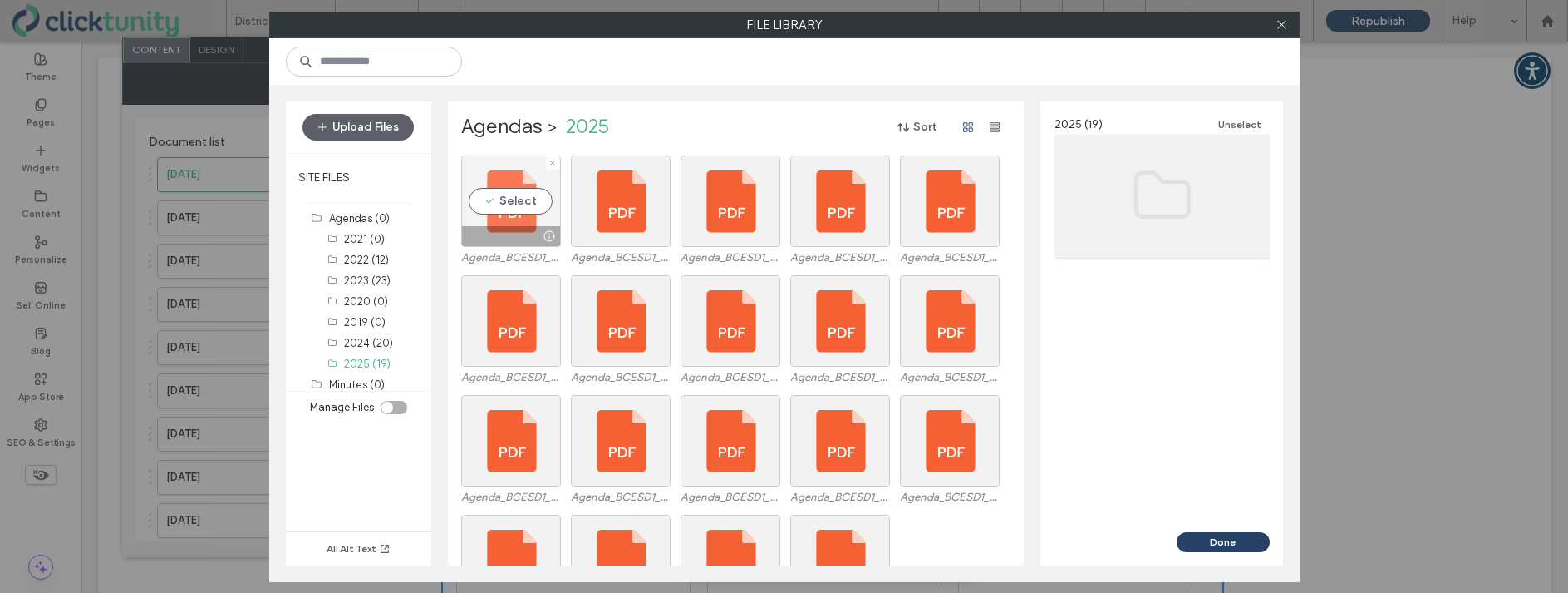
click at [512, 218] on div "Select" at bounding box center [511, 201] width 100 height 92
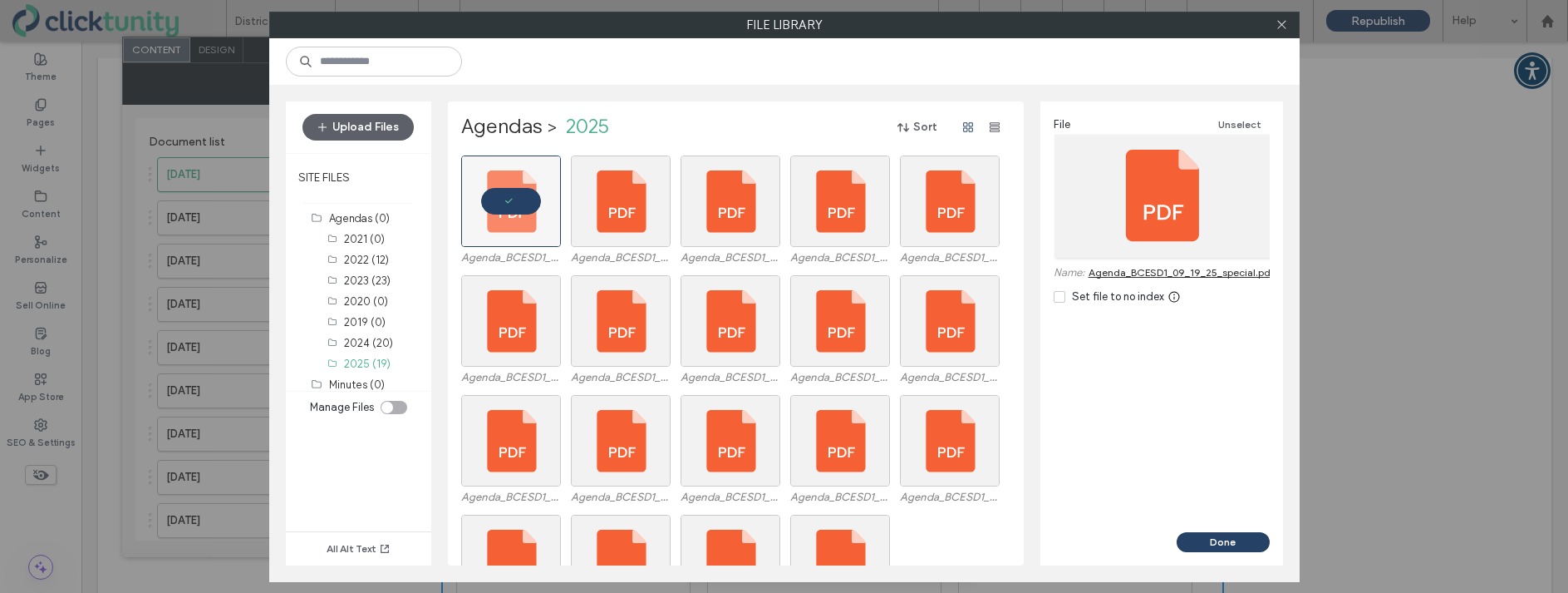
drag, startPoint x: 1018, startPoint y: 464, endPoint x: 1166, endPoint y: 530, distance: 162.0
click at [1213, 547] on button "Done" at bounding box center [1223, 542] width 93 height 20
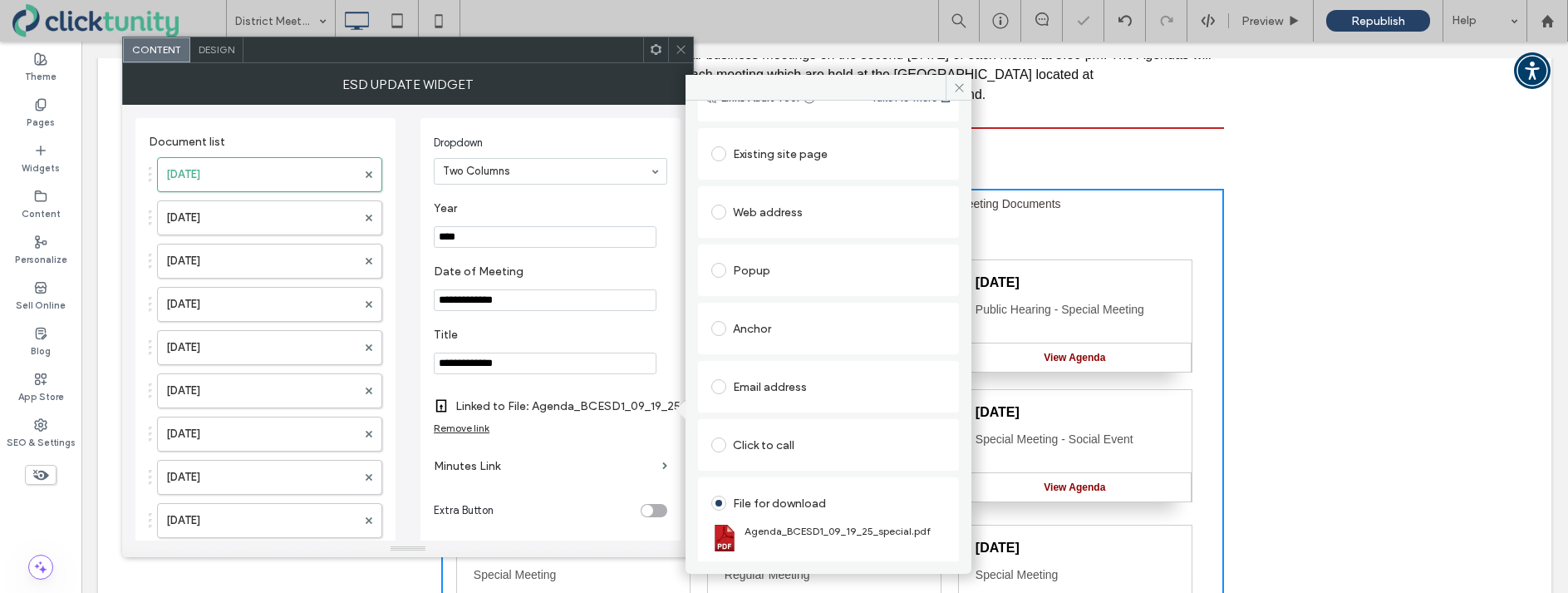
click at [535, 369] on input "**********" at bounding box center [544, 364] width 223 height 22
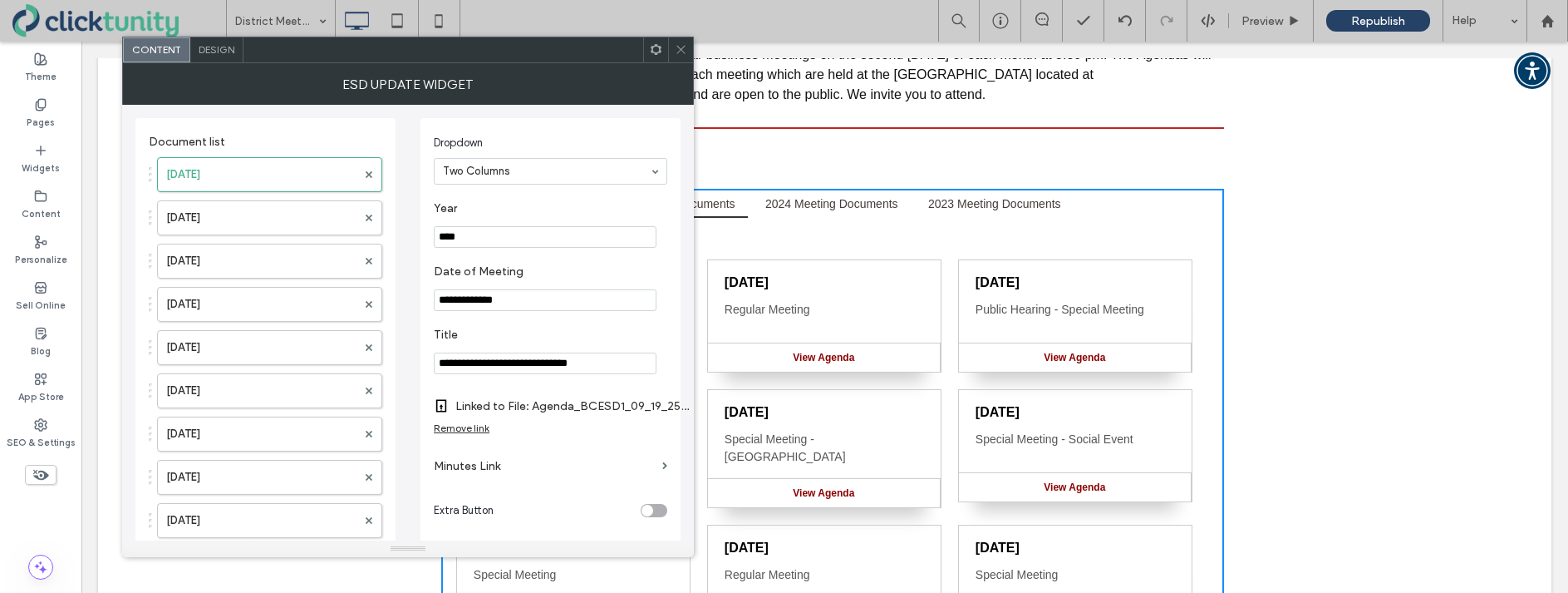
type input "**********"
click at [678, 47] on icon at bounding box center [681, 50] width 13 height 13
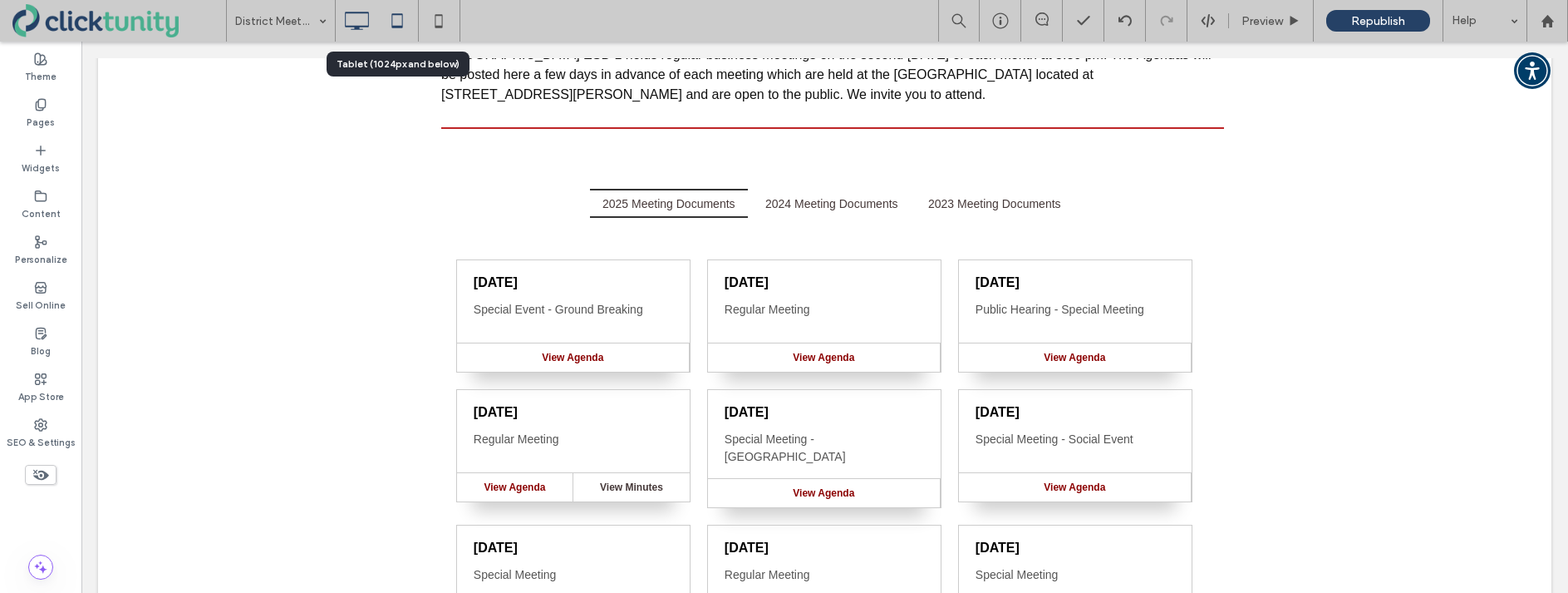
drag, startPoint x: 394, startPoint y: 31, endPoint x: 416, endPoint y: 28, distance: 22.2
click at [394, 31] on icon at bounding box center [397, 21] width 34 height 34
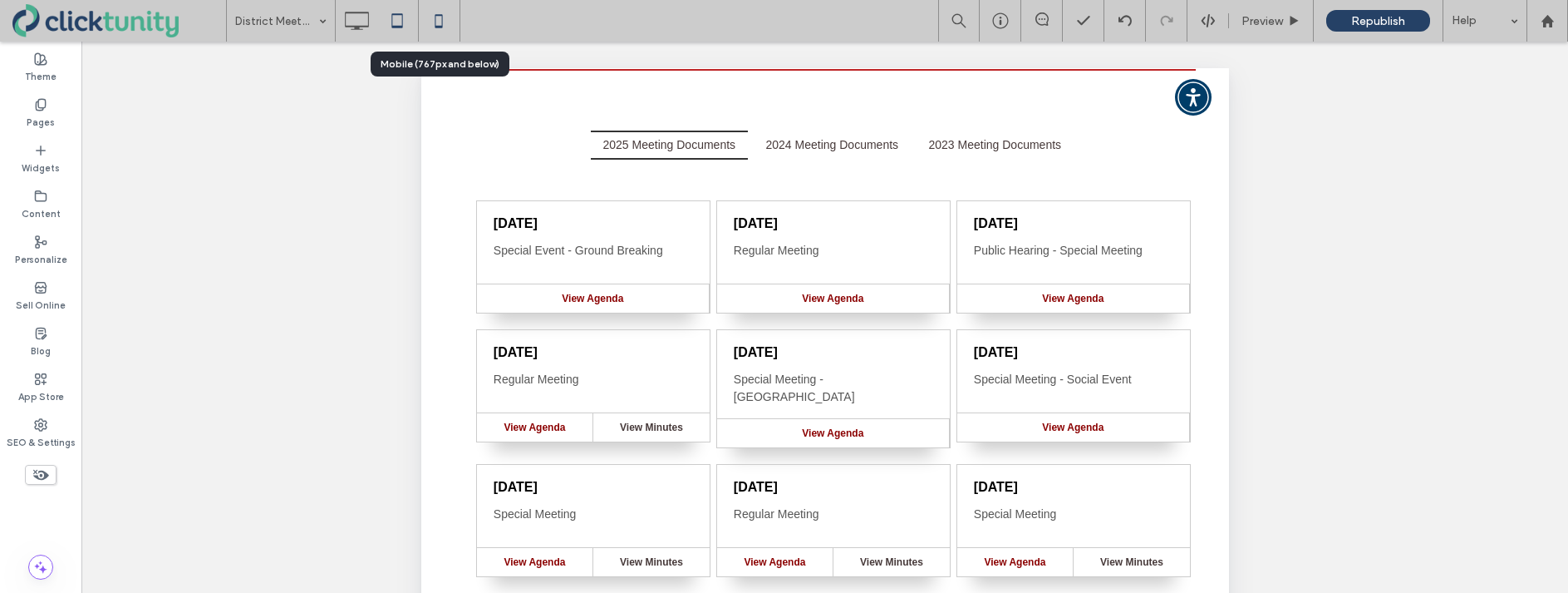
click at [438, 25] on use at bounding box center [439, 21] width 7 height 14
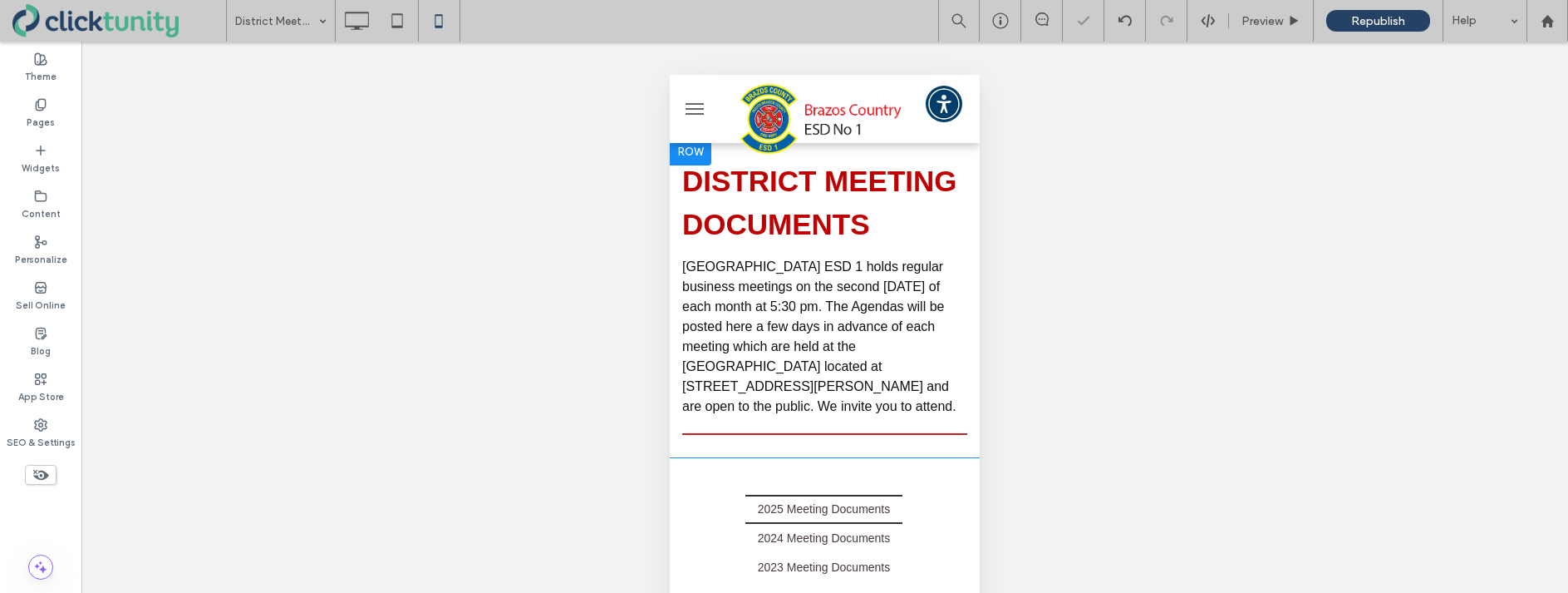
scroll to position [0, 0]
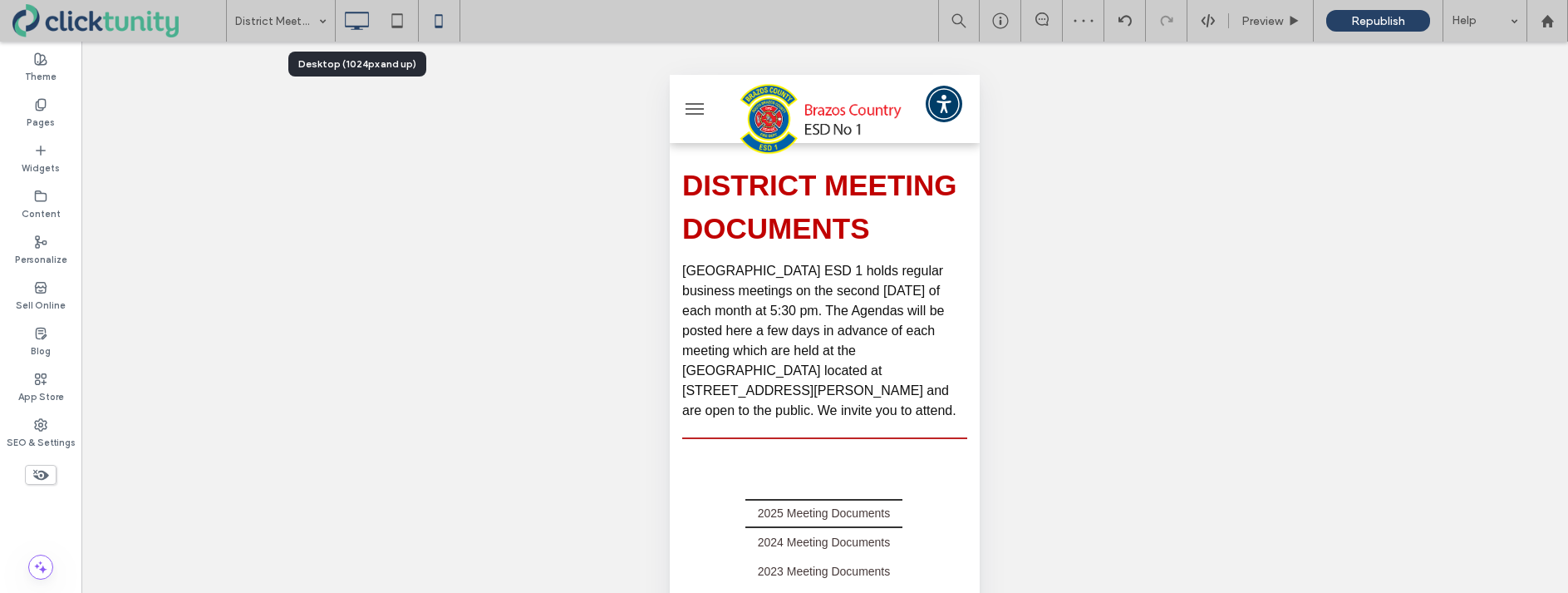
click at [351, 24] on icon at bounding box center [356, 21] width 34 height 34
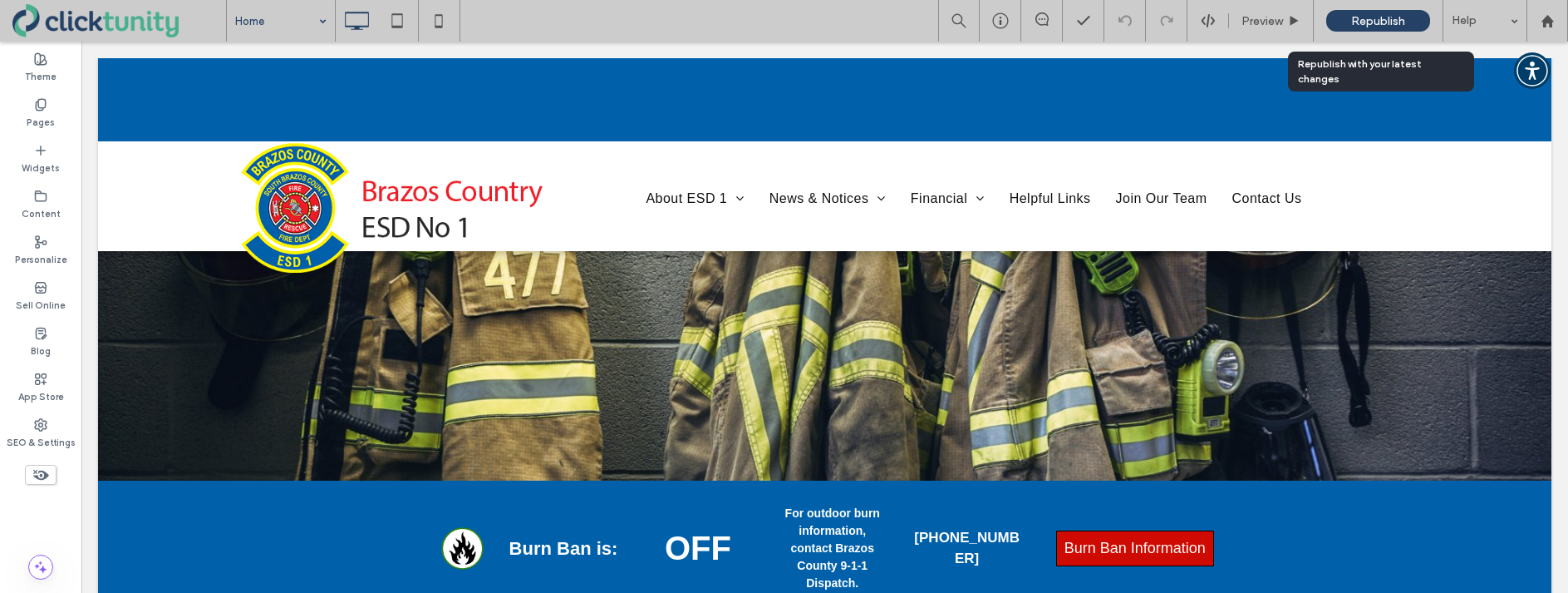
click at [1364, 24] on span "Republish" at bounding box center [1378, 22] width 54 height 15
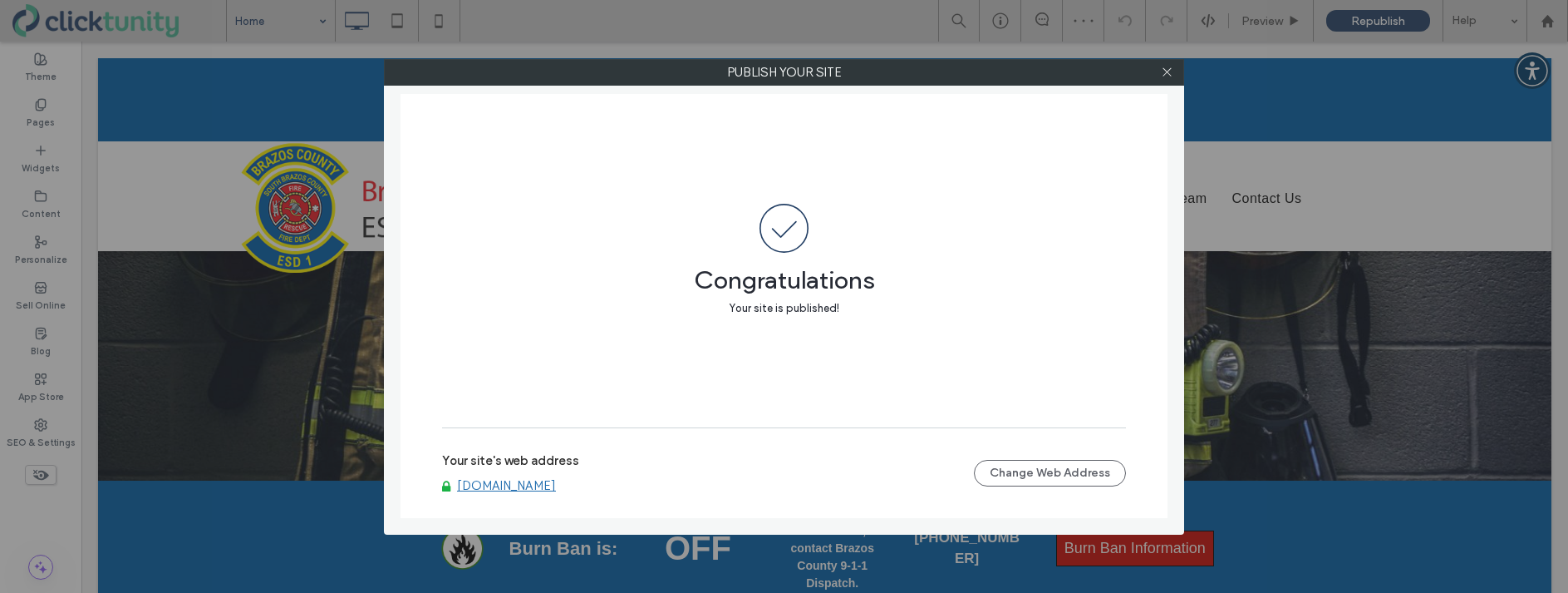
click at [556, 486] on link "[DOMAIN_NAME]" at bounding box center [506, 486] width 99 height 15
click at [1166, 77] on icon at bounding box center [1167, 72] width 13 height 13
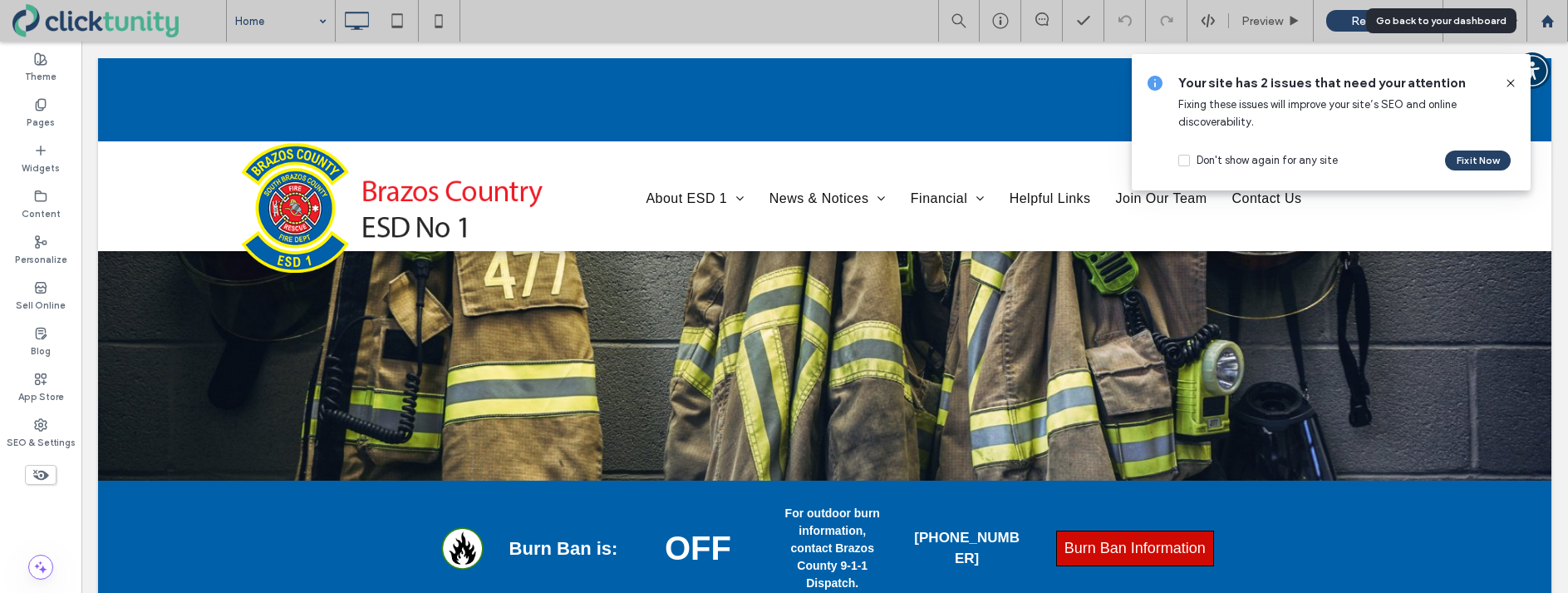
click at [1544, 24] on use at bounding box center [1547, 21] width 13 height 13
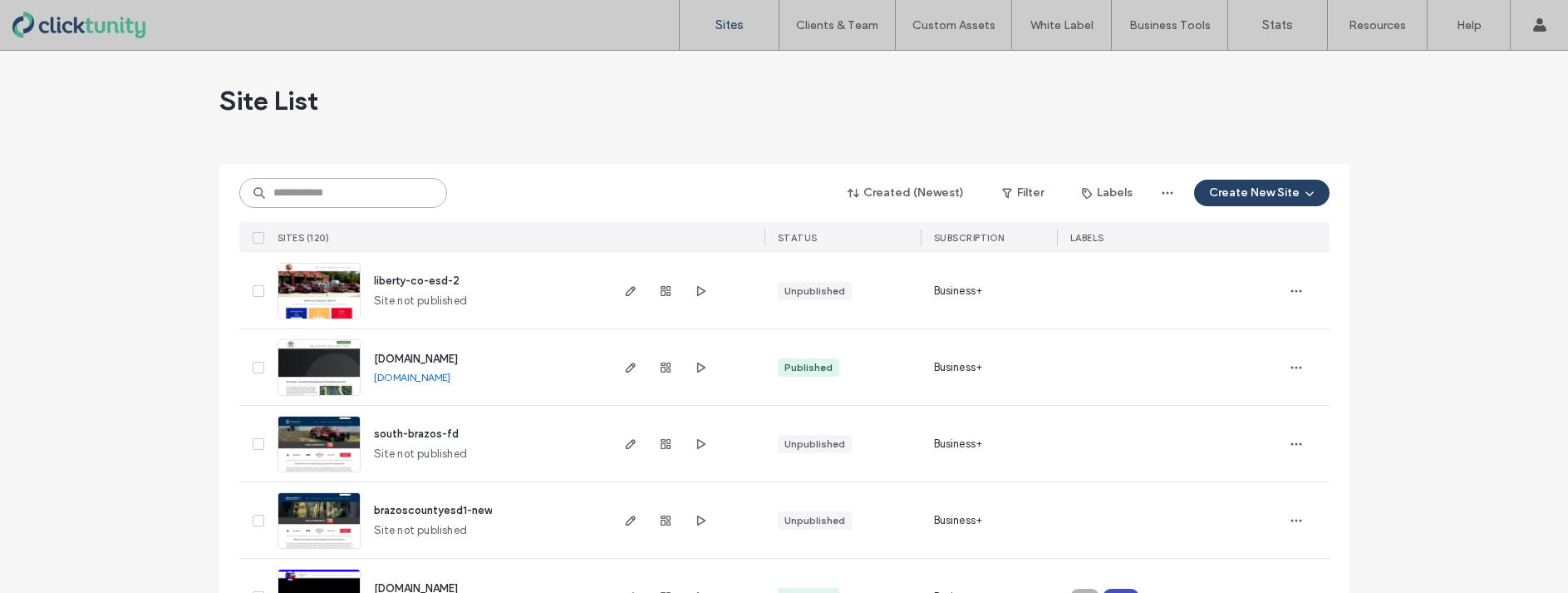
click at [332, 196] on input at bounding box center [343, 193] width 208 height 30
